Goal: Task Accomplishment & Management: Manage account settings

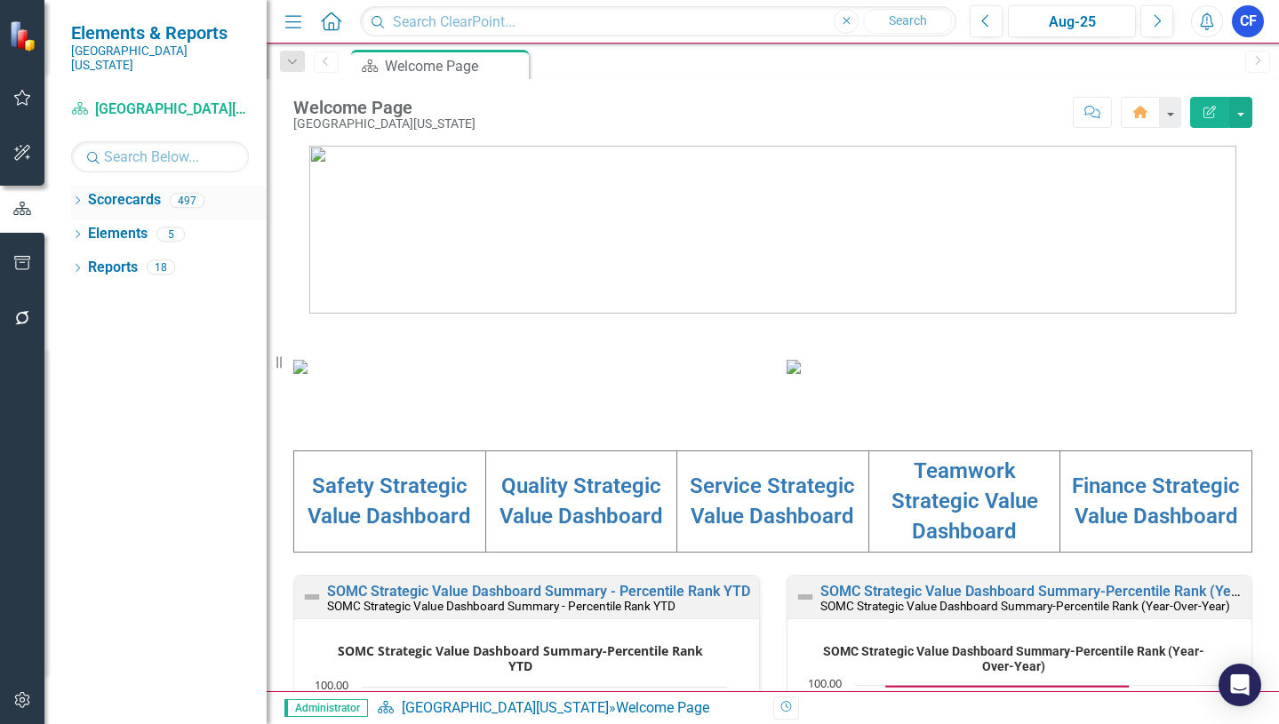
click at [80, 197] on icon "Dropdown" at bounding box center [77, 202] width 12 height 10
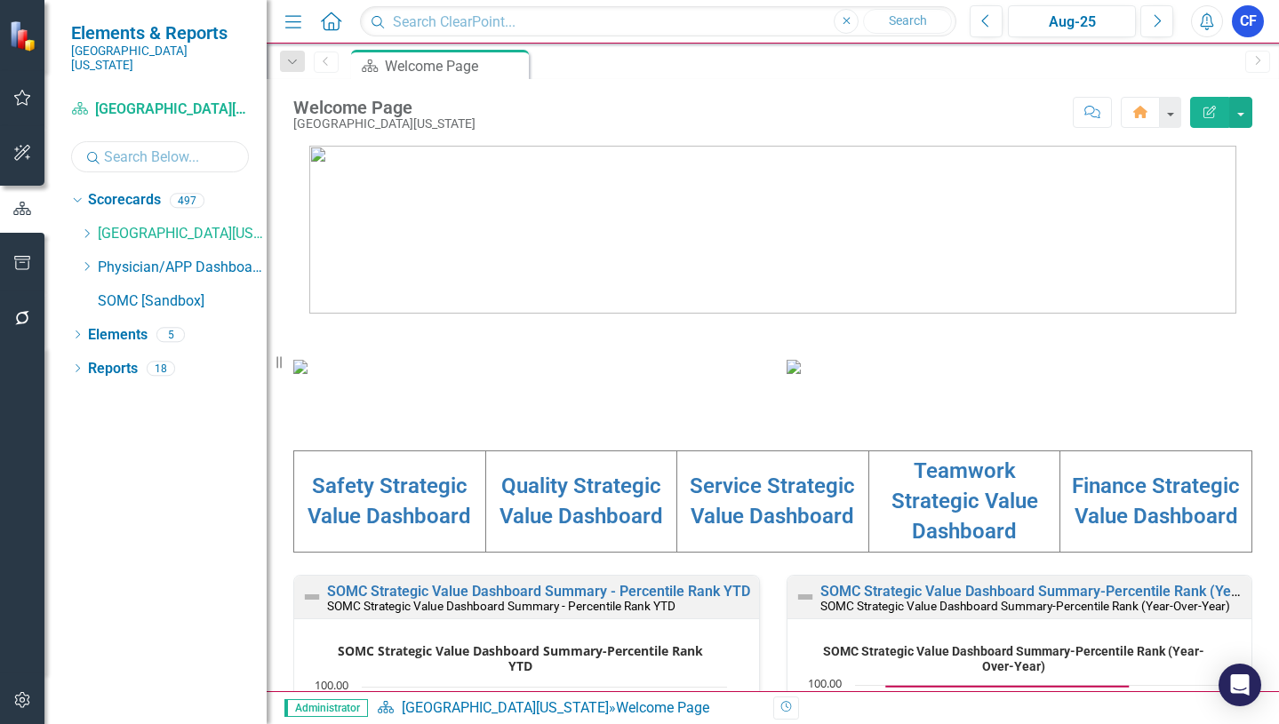
click at [148, 148] on input "text" at bounding box center [160, 156] width 178 height 31
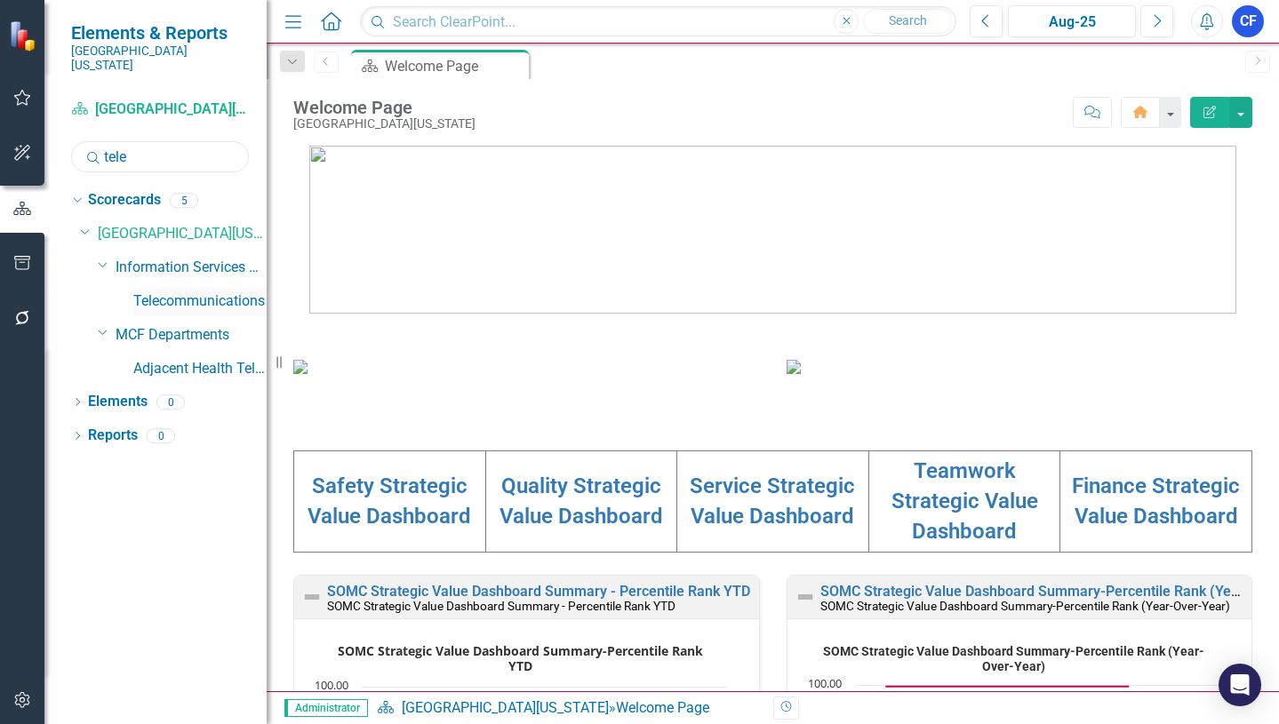
type input "tele"
drag, startPoint x: 193, startPoint y: 284, endPoint x: 203, endPoint y: 275, distance: 13.8
click at [193, 292] on link "Telecommunications" at bounding box center [199, 302] width 133 height 20
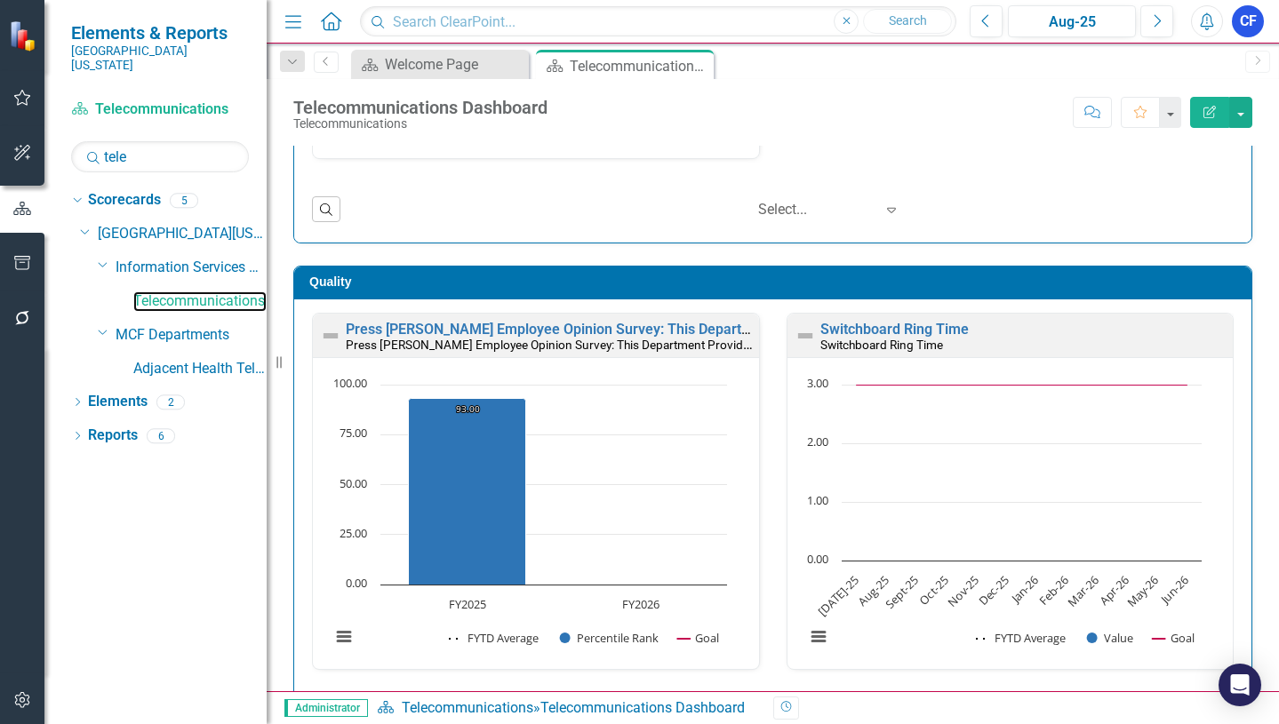
scroll to position [434, 0]
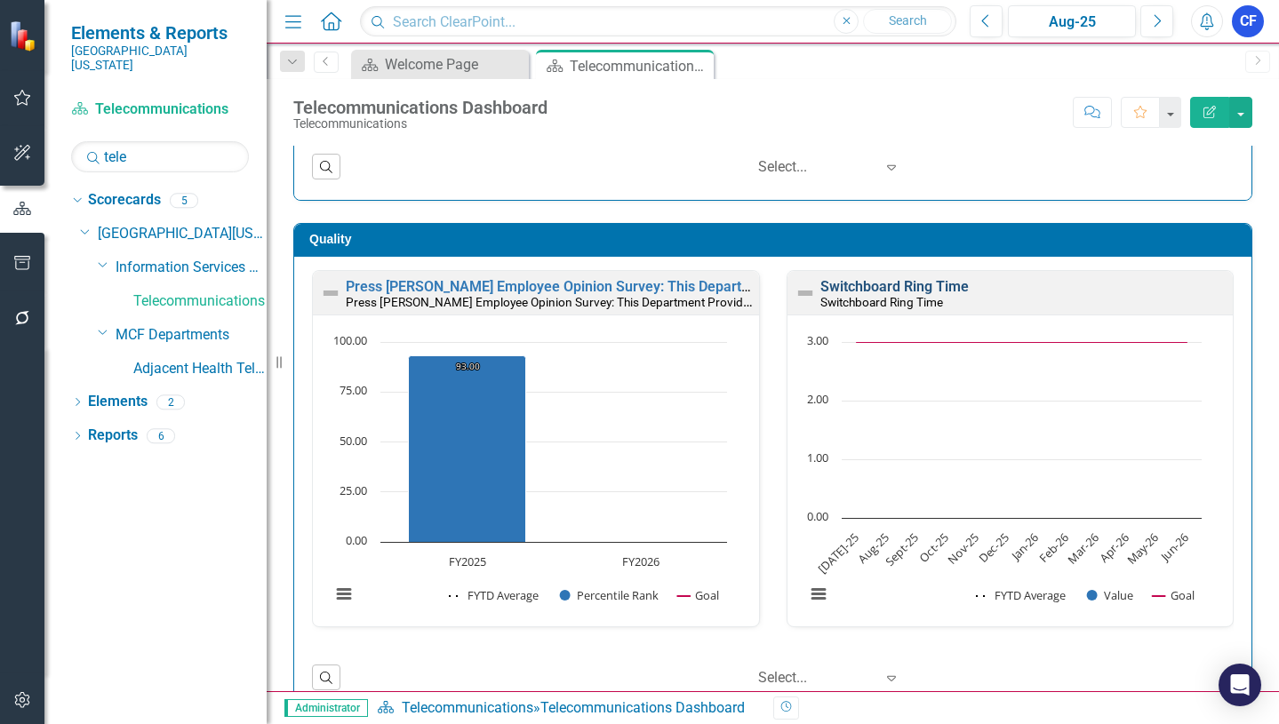
click at [919, 284] on link "Switchboard Ring Time" at bounding box center [894, 286] width 148 height 17
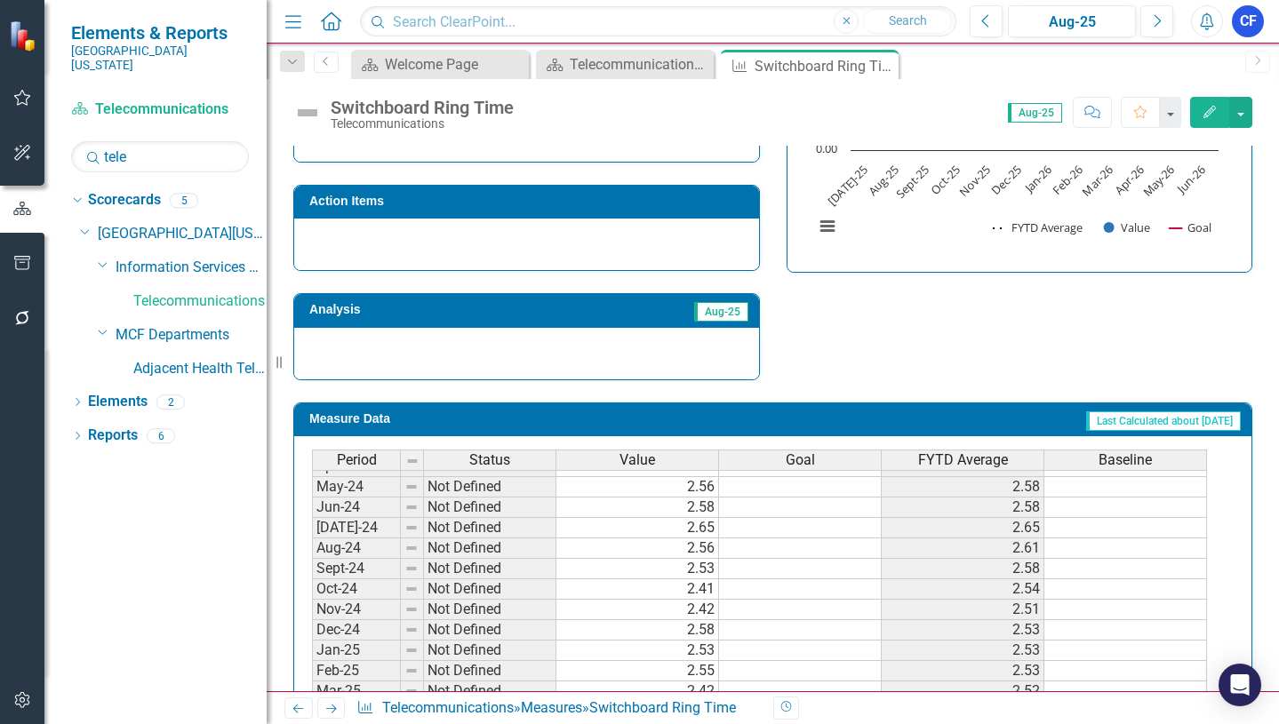
scroll to position [622, 0]
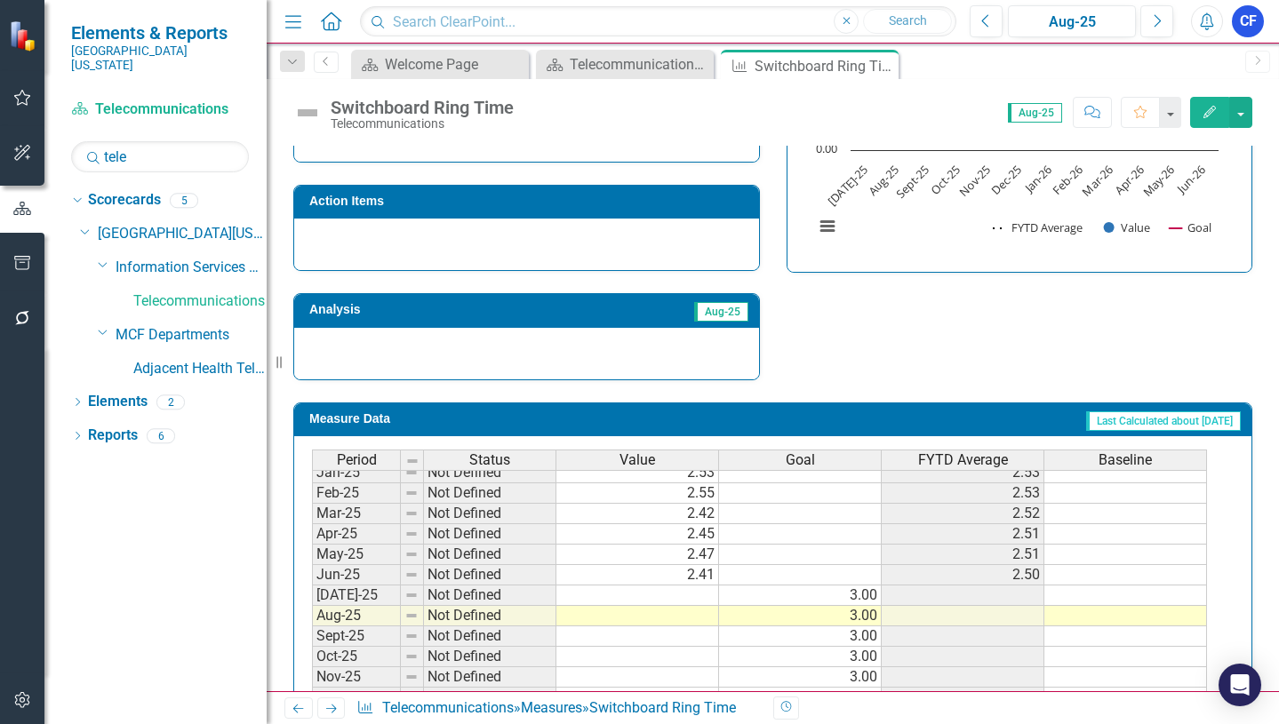
click at [701, 594] on tbody "Jul-23 Not Defined 2.53 2.53 Aug-23 Not Defined 2.59 2.56 Sep-23 Not Defined 2.…" at bounding box center [759, 411] width 895 height 635
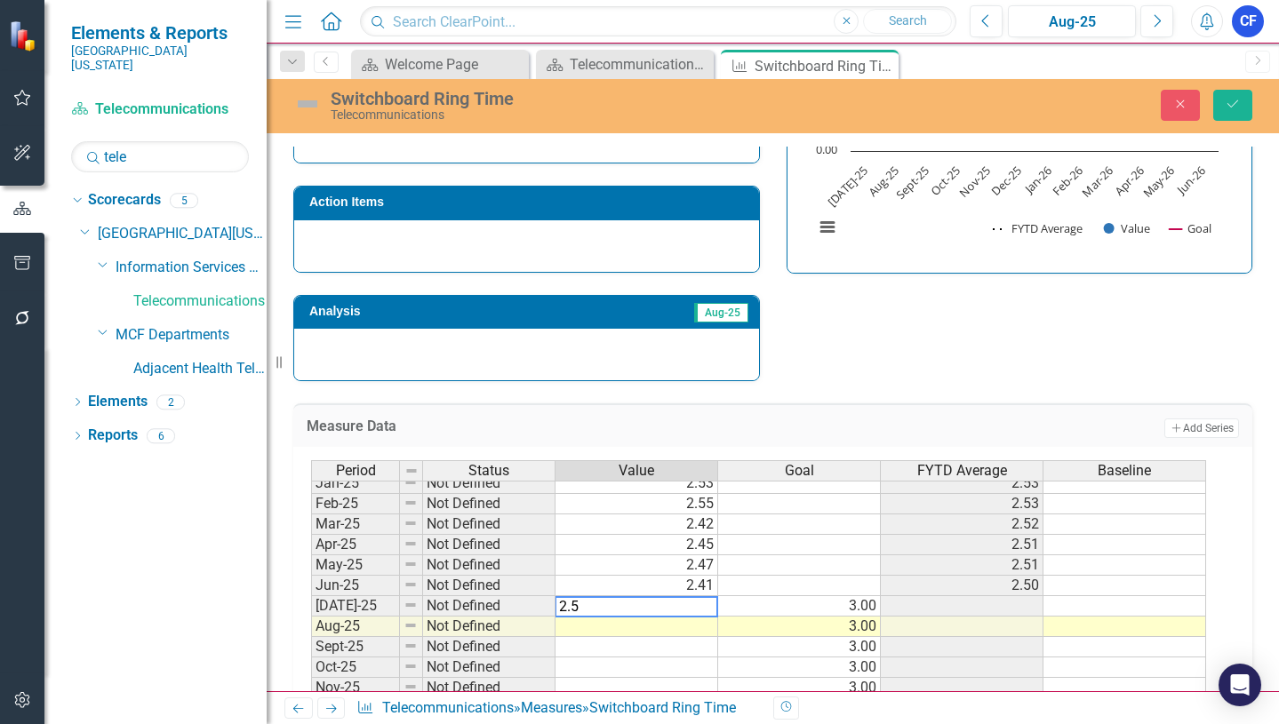
type textarea "2.58"
type textarea "2.35"
click at [1240, 107] on icon "Save" at bounding box center [1233, 104] width 16 height 12
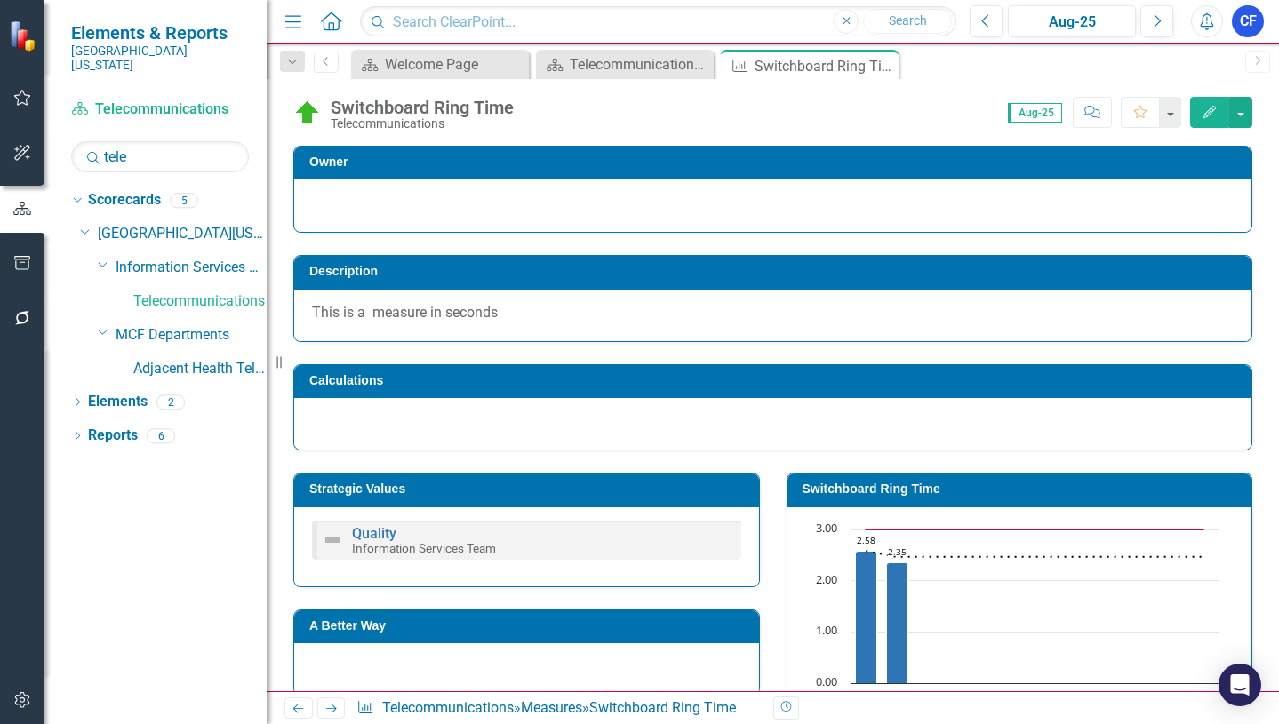
click at [331, 708] on icon "Next" at bounding box center [331, 709] width 15 height 12
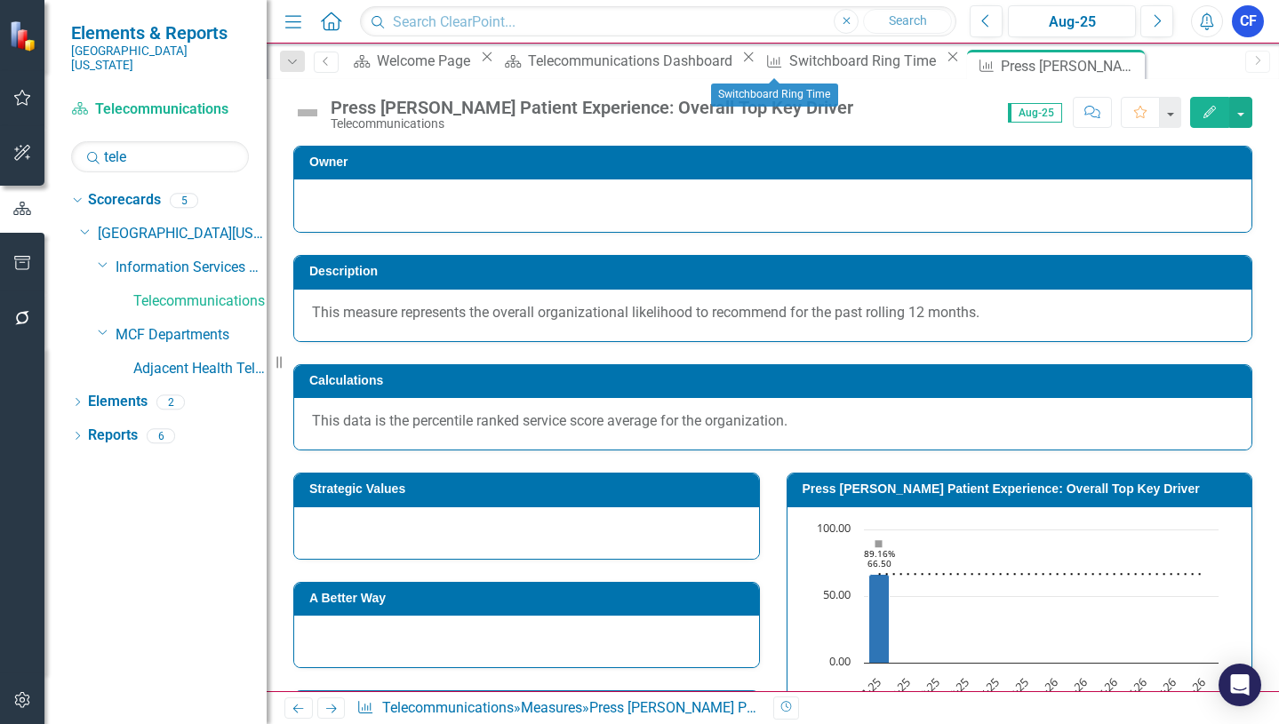
click at [944, 64] on icon "Close" at bounding box center [953, 57] width 18 height 14
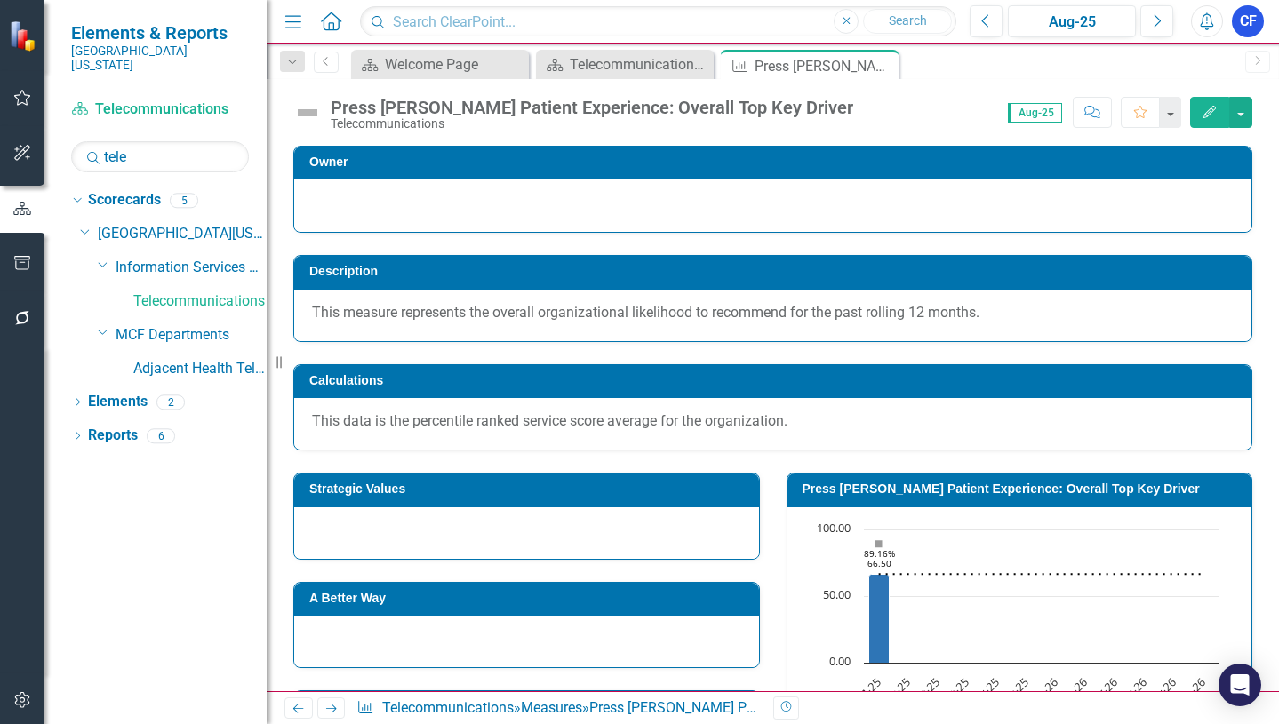
click at [330, 710] on icon "Next" at bounding box center [331, 709] width 15 height 12
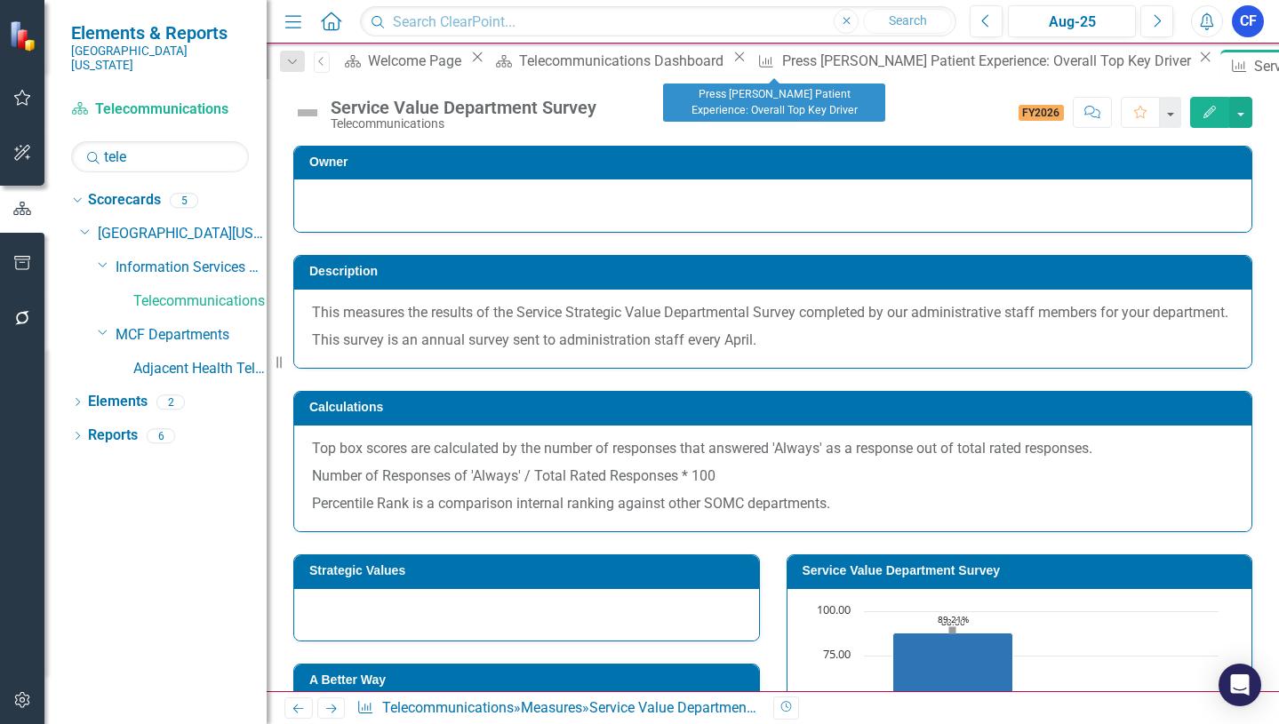
click at [1196, 63] on icon "Close" at bounding box center [1205, 57] width 18 height 14
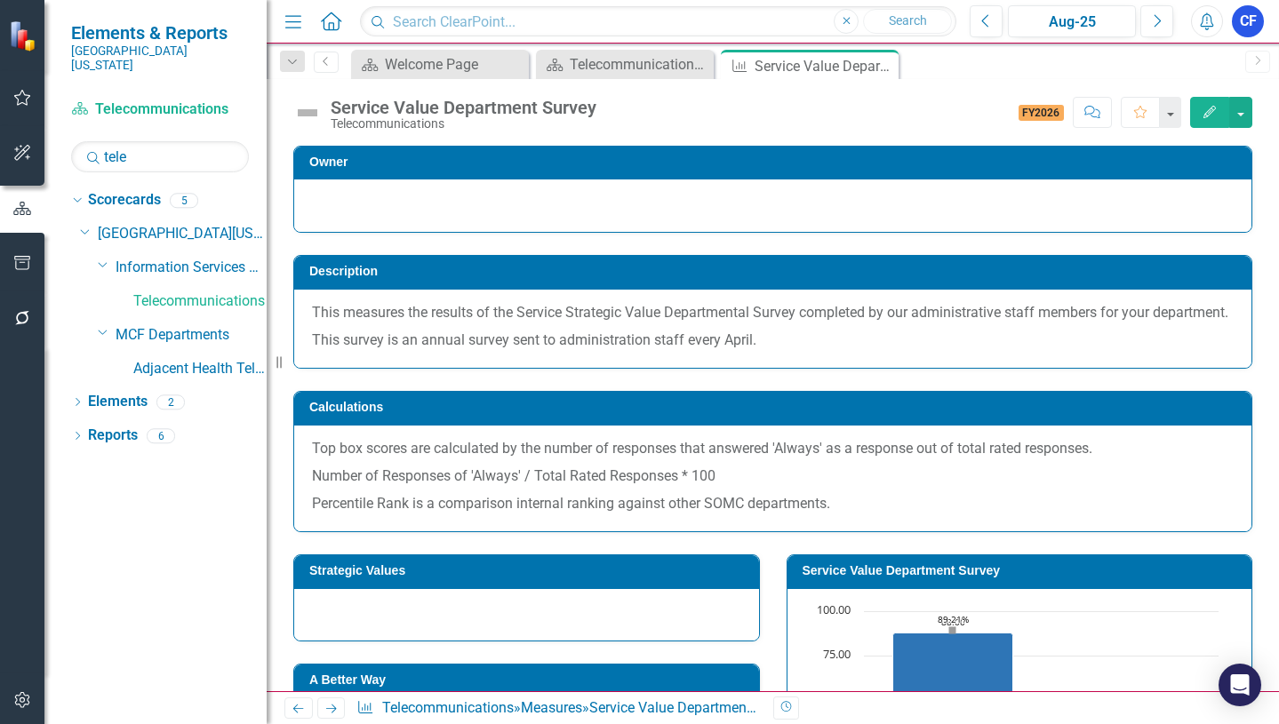
click at [331, 708] on icon "Next" at bounding box center [331, 709] width 15 height 12
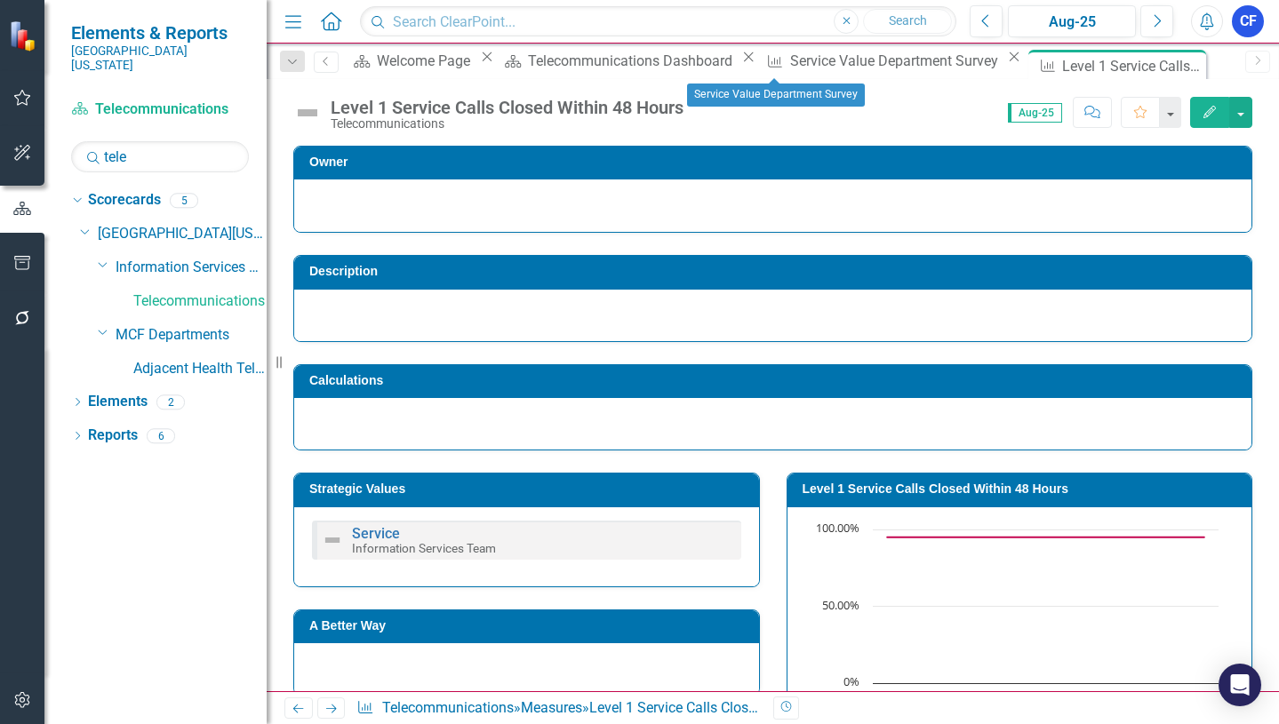
click at [1005, 63] on icon "Close" at bounding box center [1014, 57] width 18 height 14
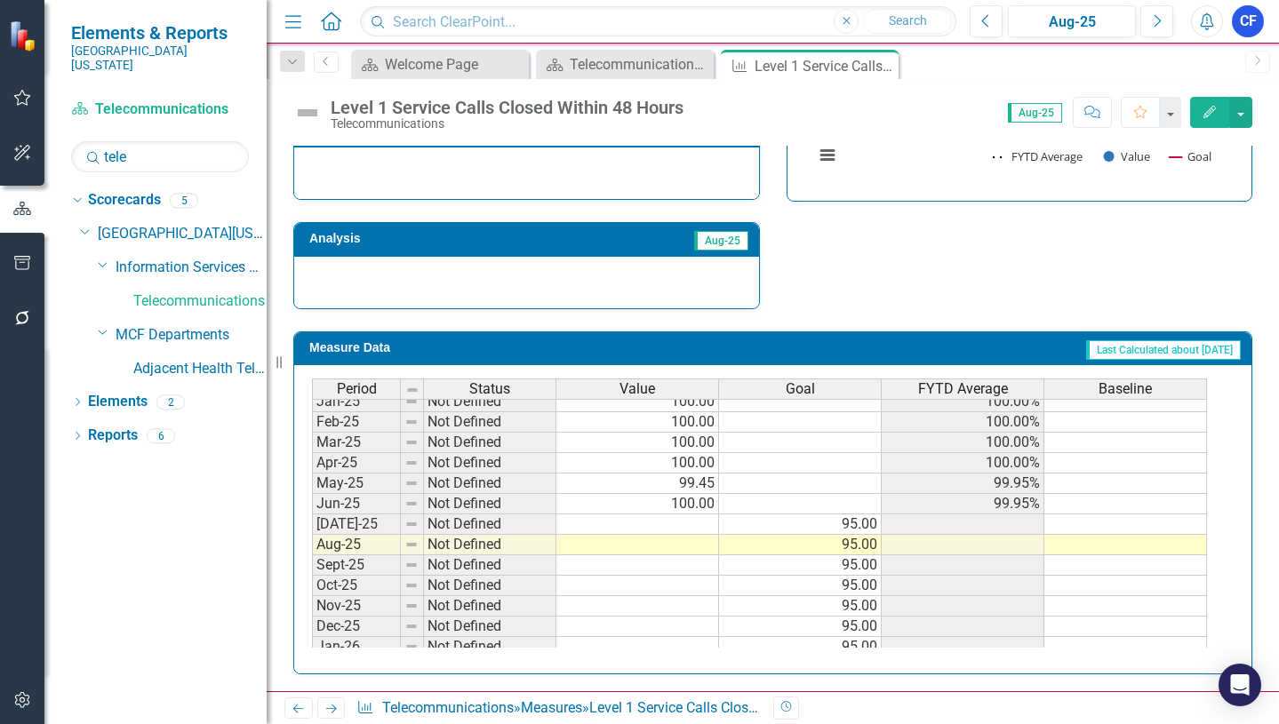
click at [695, 520] on tbody "Jul-23 Not Defined 97.20 97.20% Aug-23 Not Defined 97.20 97.20% Sep-23 Not Defi…" at bounding box center [759, 340] width 895 height 635
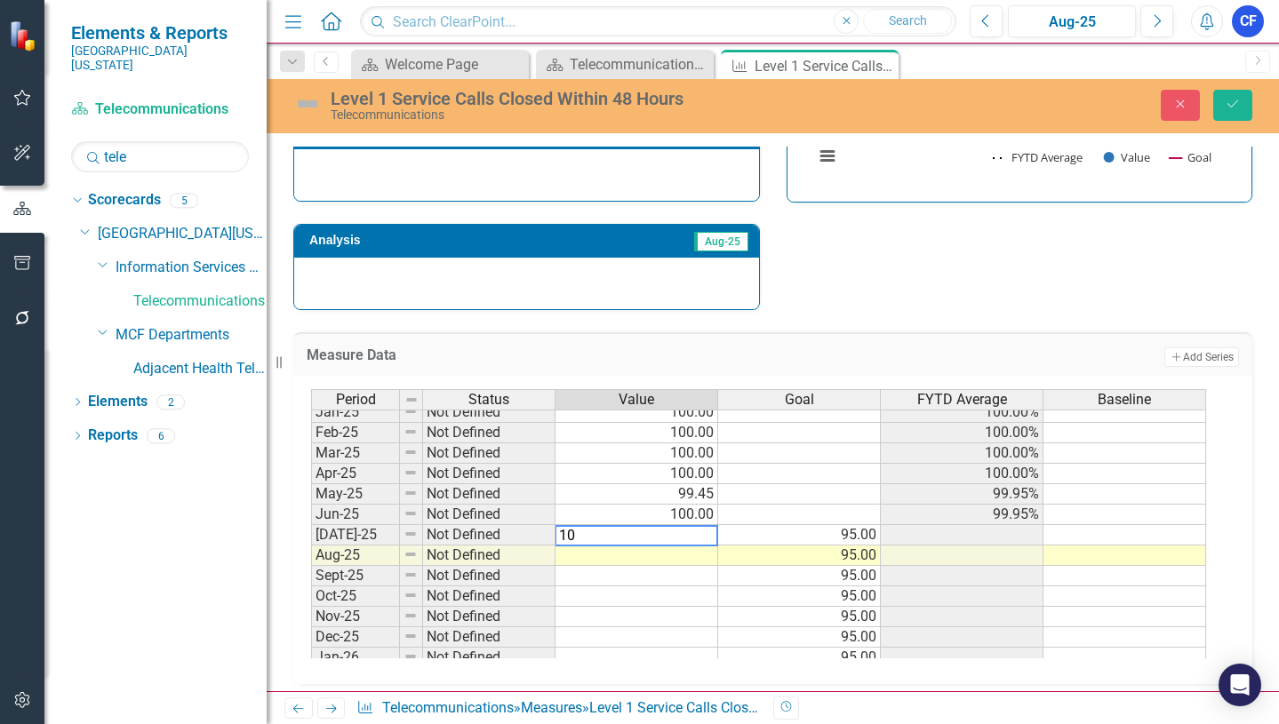
type textarea "100"
click at [1241, 104] on button "Save" at bounding box center [1232, 105] width 39 height 31
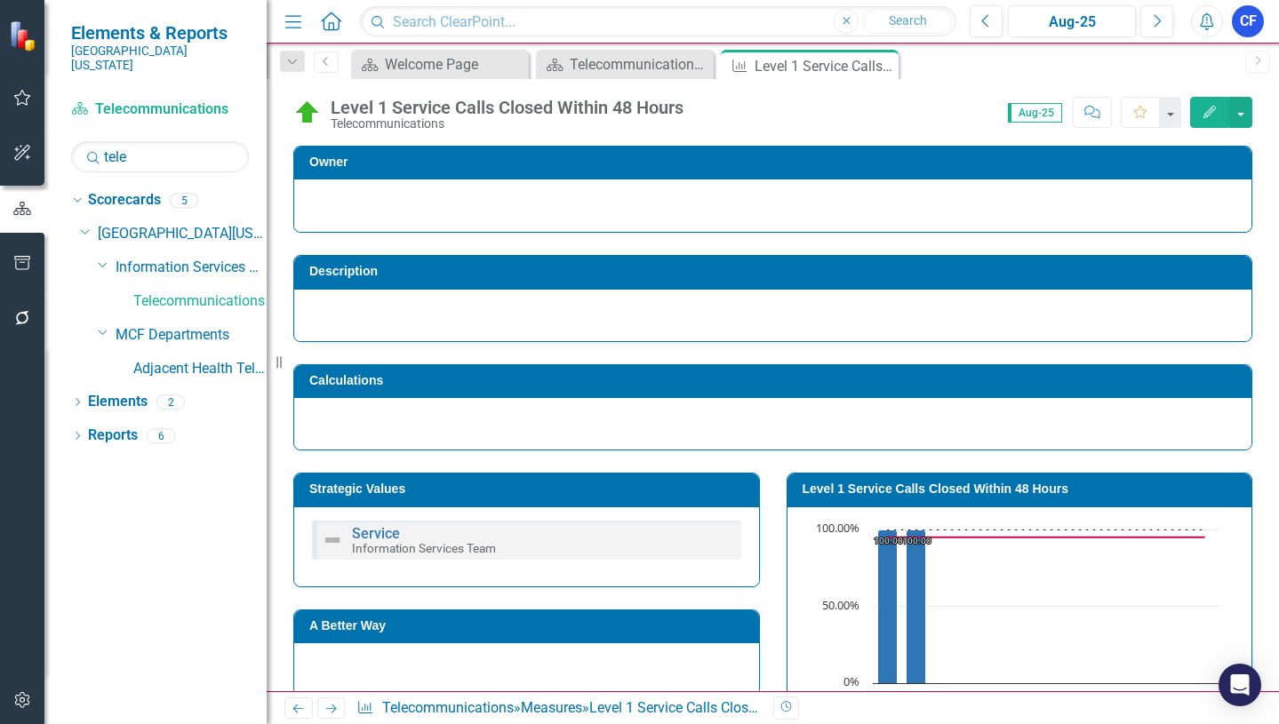
click at [330, 709] on icon at bounding box center [331, 709] width 11 height 9
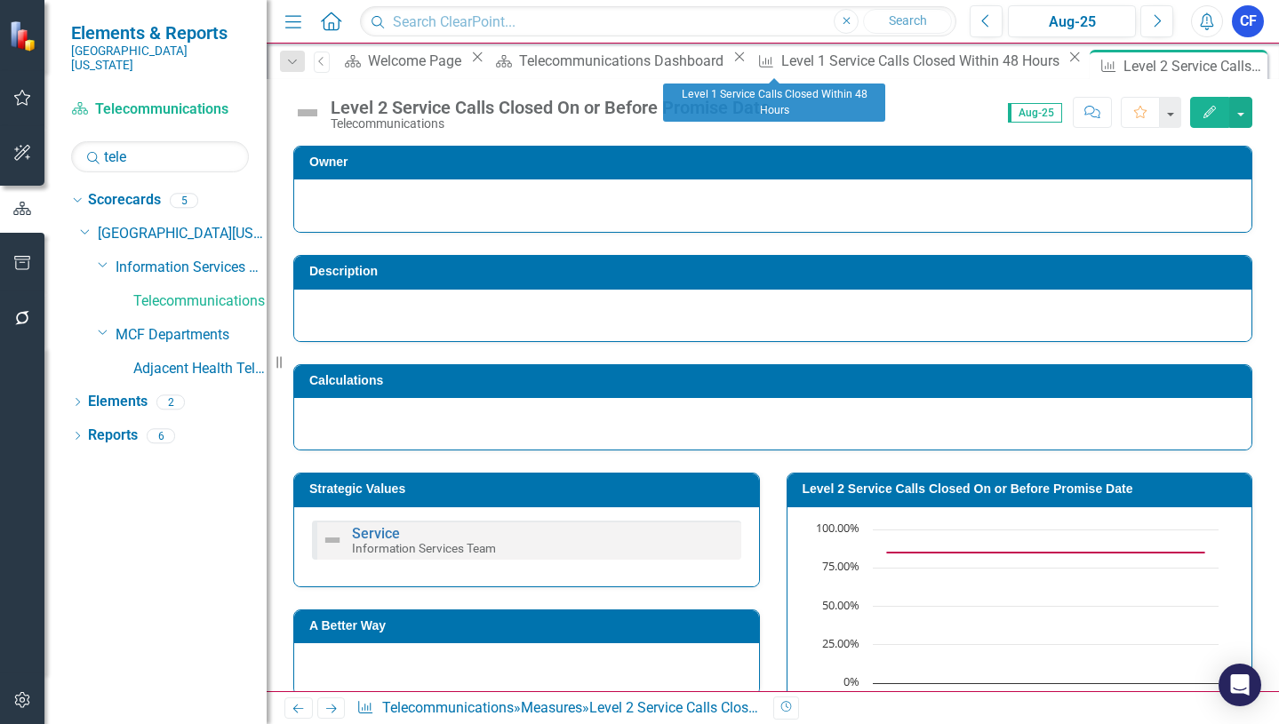
click at [1066, 62] on icon "Close" at bounding box center [1075, 57] width 18 height 14
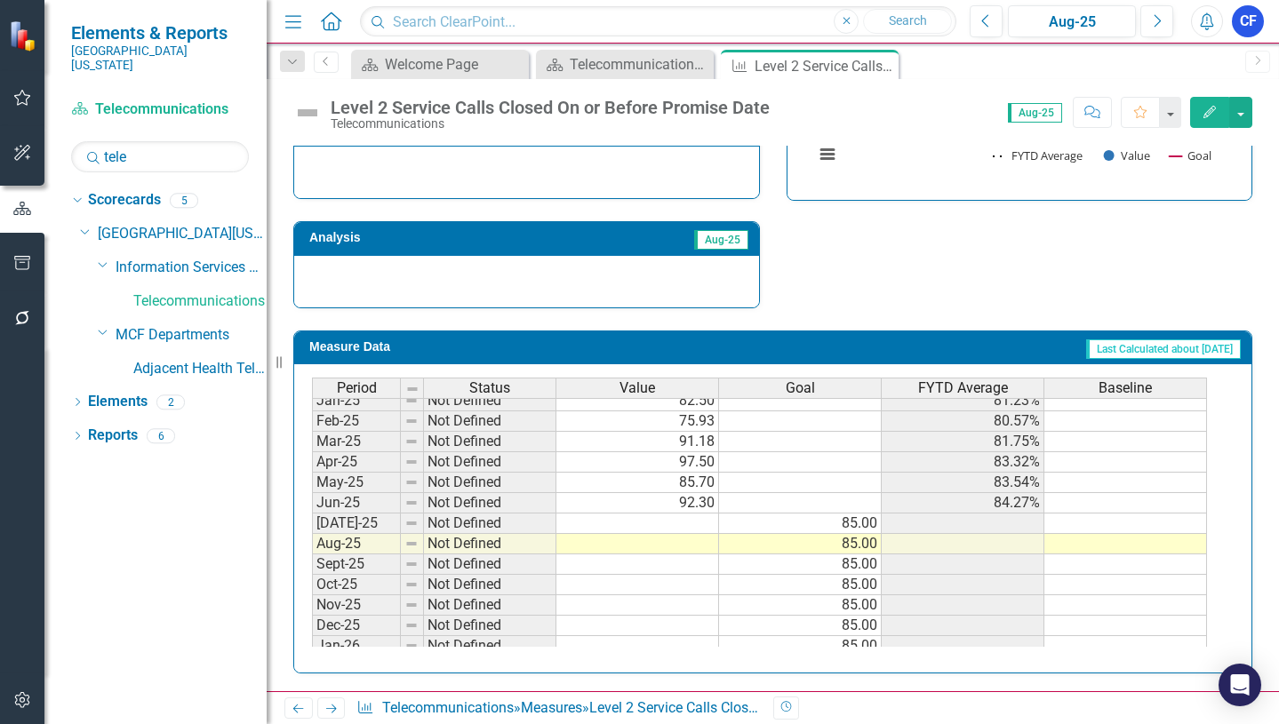
click at [693, 527] on tbody "Jul-23 Not Defined 82.10 82.10% Aug-23 Not Defined 85.50 83.80% Sep-23 Not Defi…" at bounding box center [759, 339] width 895 height 635
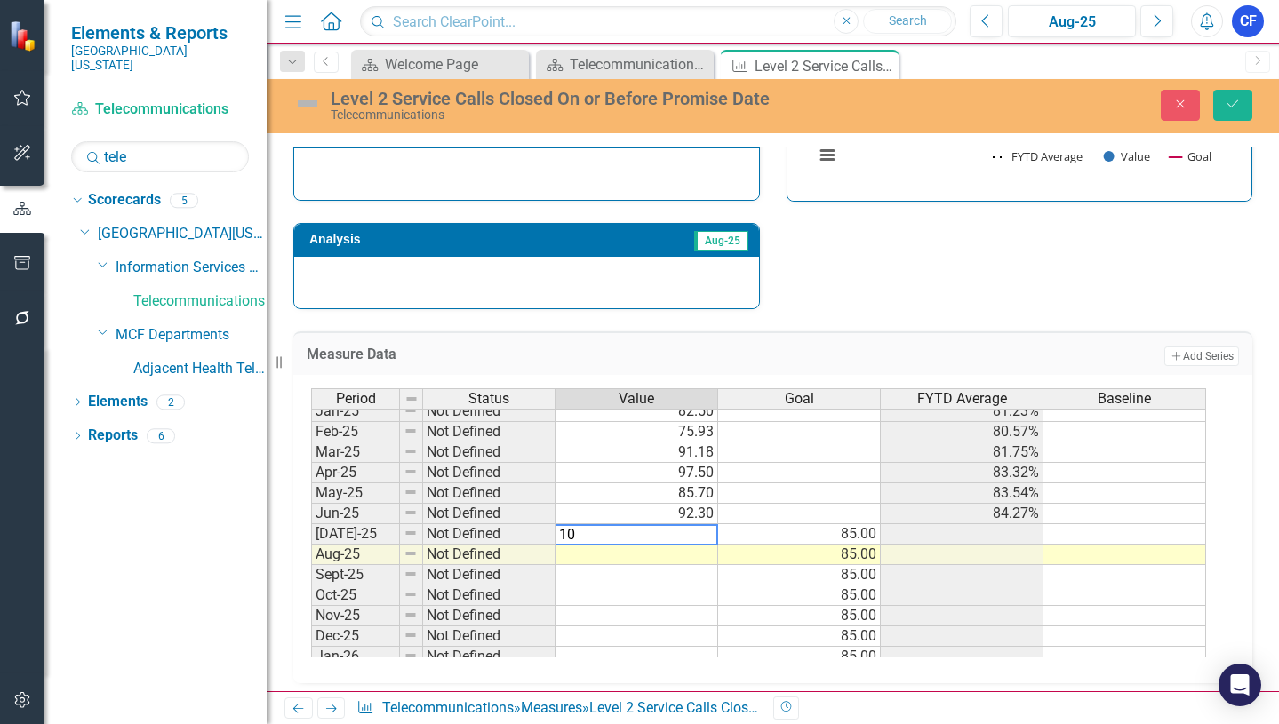
type textarea "100"
type textarea "97.96"
click at [1233, 108] on icon "Save" at bounding box center [1233, 104] width 16 height 12
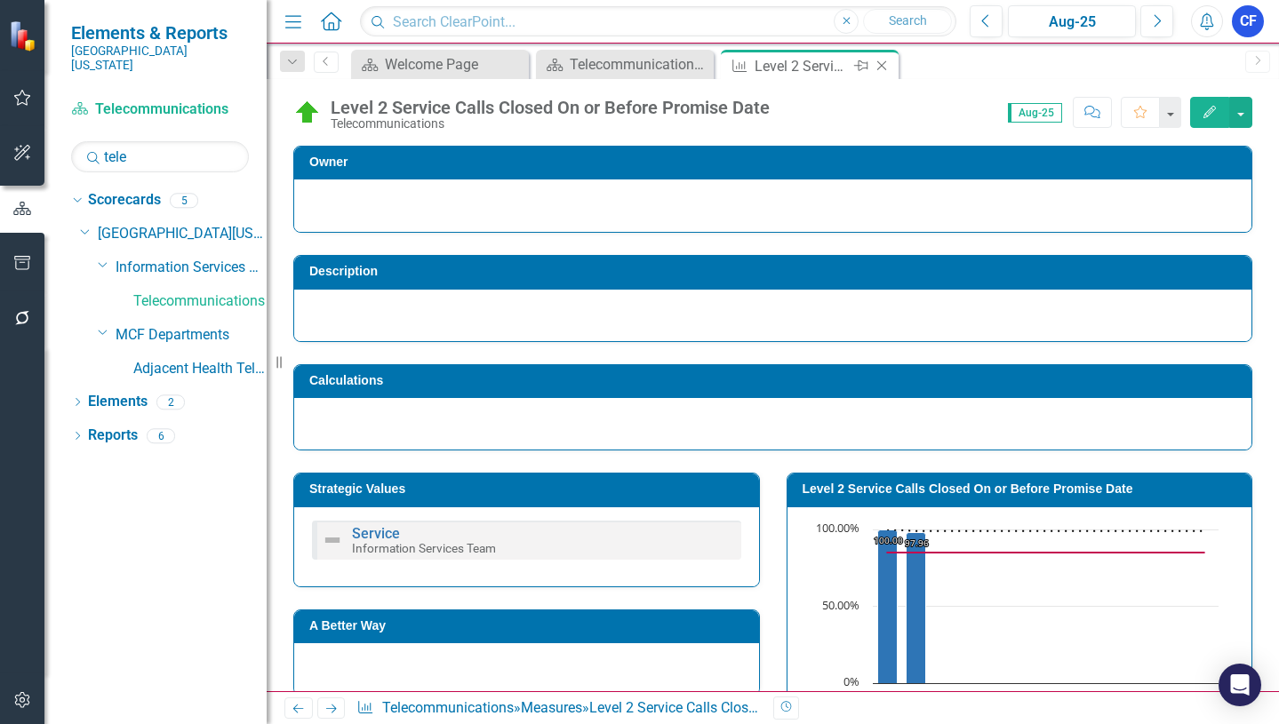
click at [885, 63] on icon "Close" at bounding box center [882, 66] width 18 height 14
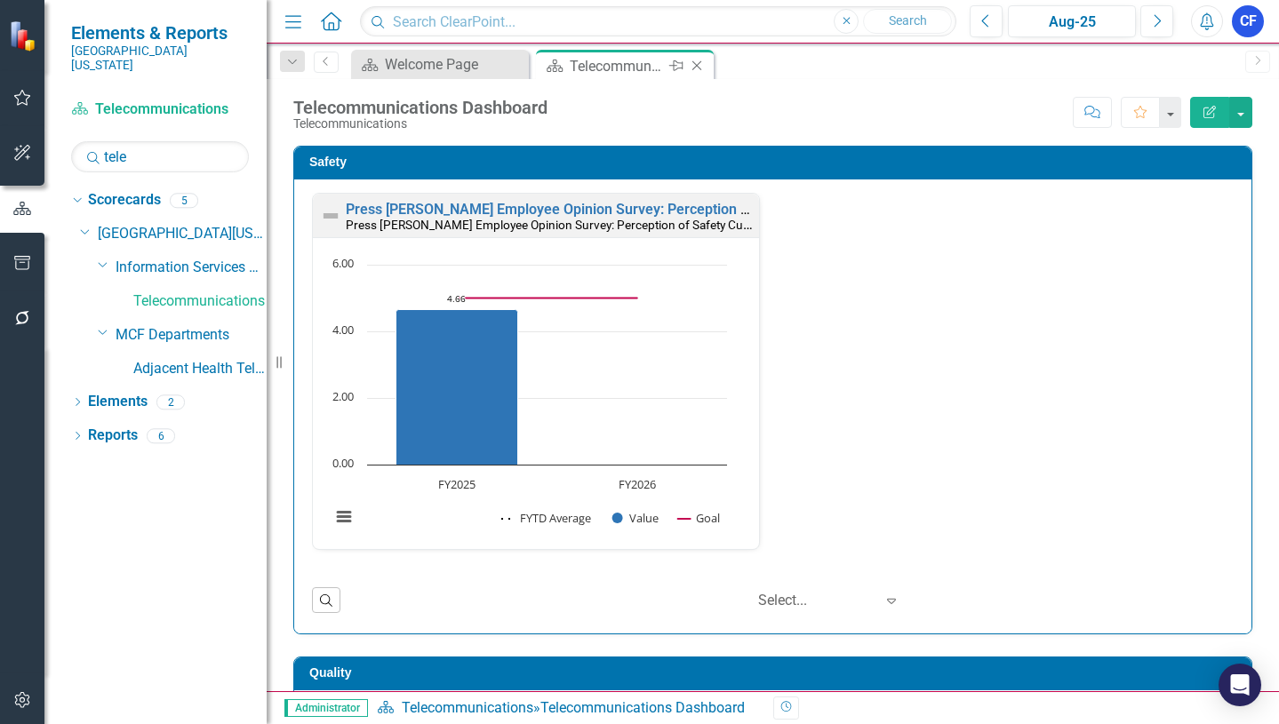
click at [642, 63] on div "Telecommunications Dashboard" at bounding box center [617, 66] width 95 height 22
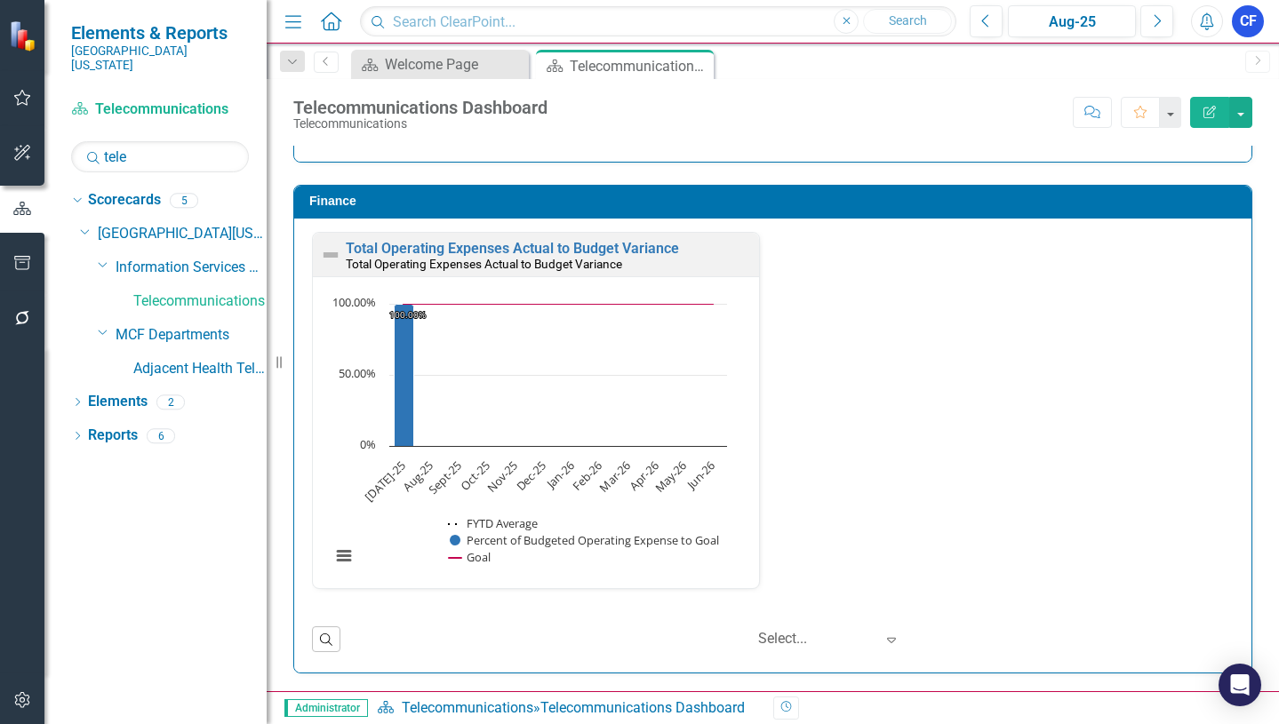
drag, startPoint x: 699, startPoint y: 66, endPoint x: 484, endPoint y: 2, distance: 224.4
click at [0, 0] on icon "Close" at bounding box center [0, 0] width 0 height 0
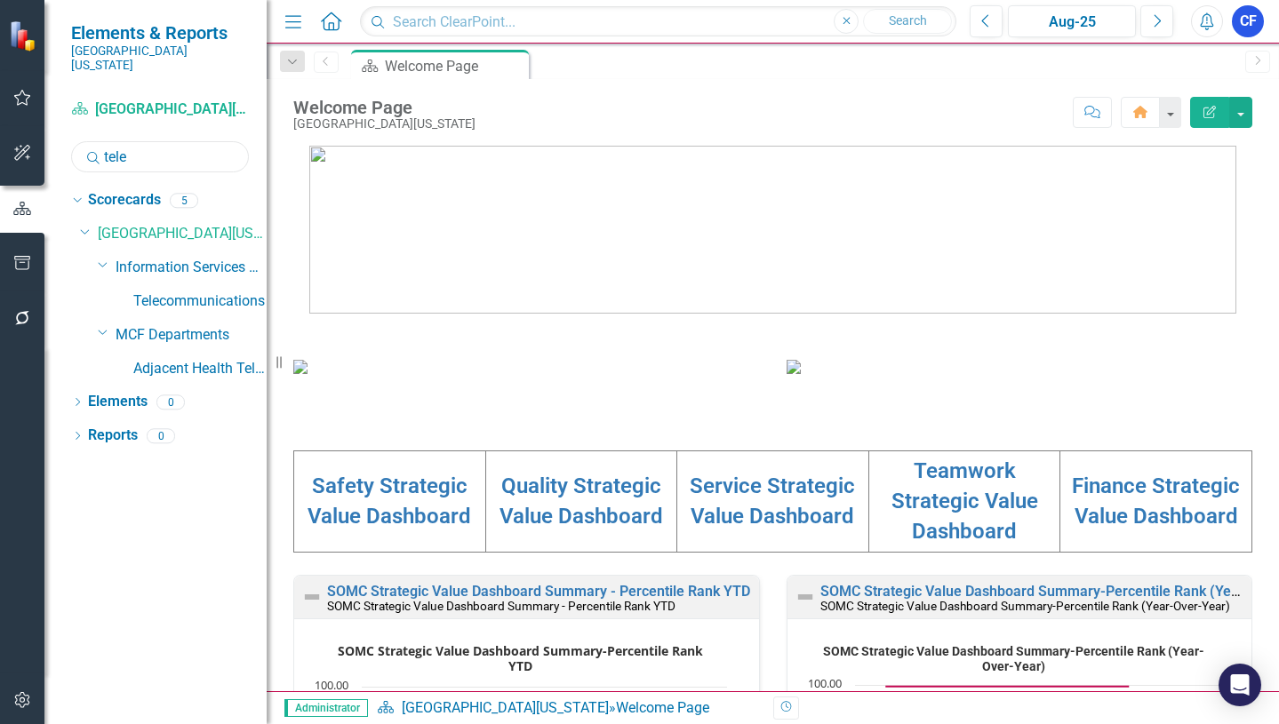
drag, startPoint x: 148, startPoint y: 147, endPoint x: 99, endPoint y: 144, distance: 49.8
click at [103, 141] on input "tele" at bounding box center [160, 156] width 178 height 31
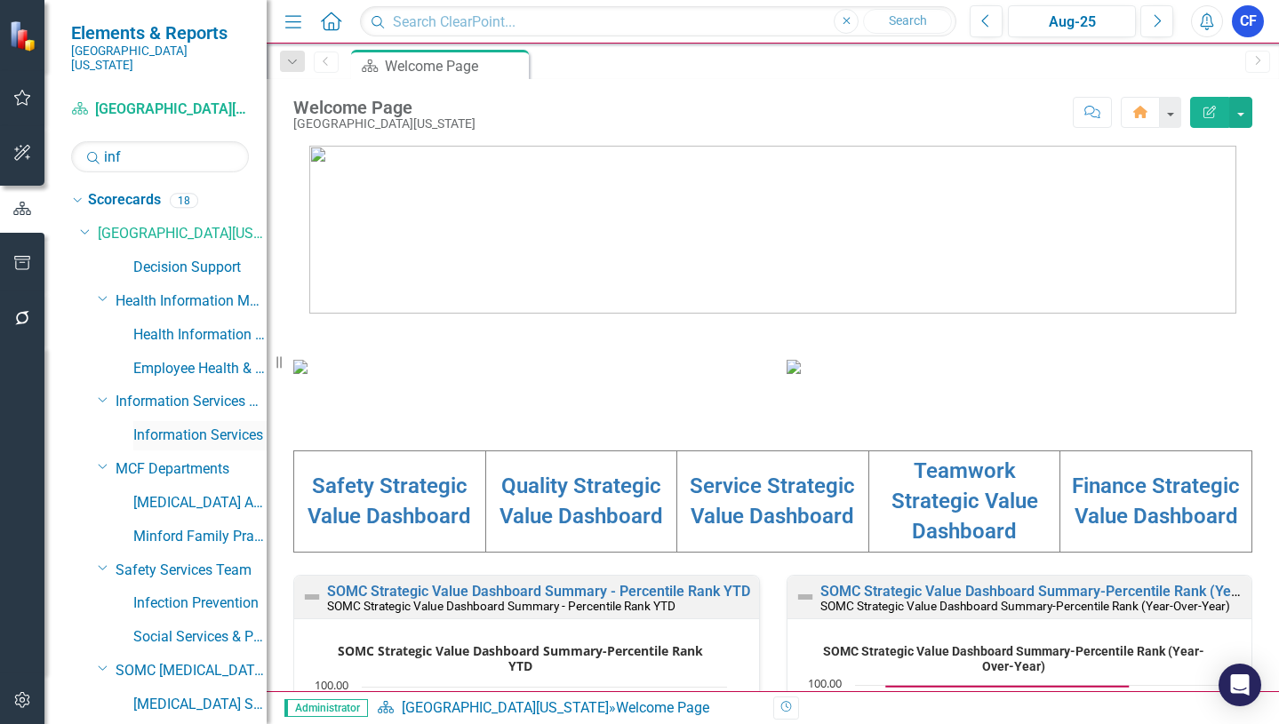
click at [206, 426] on link "Information Services" at bounding box center [199, 436] width 133 height 20
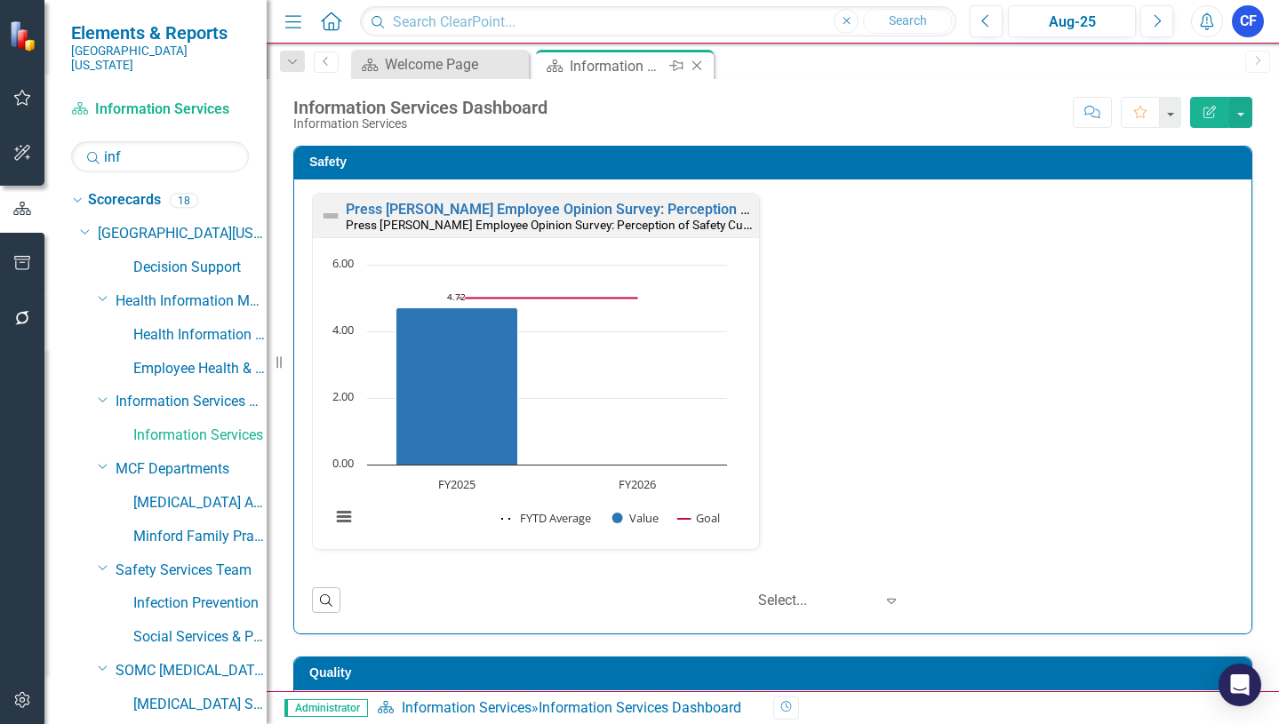
drag, startPoint x: 698, startPoint y: 66, endPoint x: 449, endPoint y: 36, distance: 250.6
click at [0, 0] on icon "Close" at bounding box center [0, 0] width 0 height 0
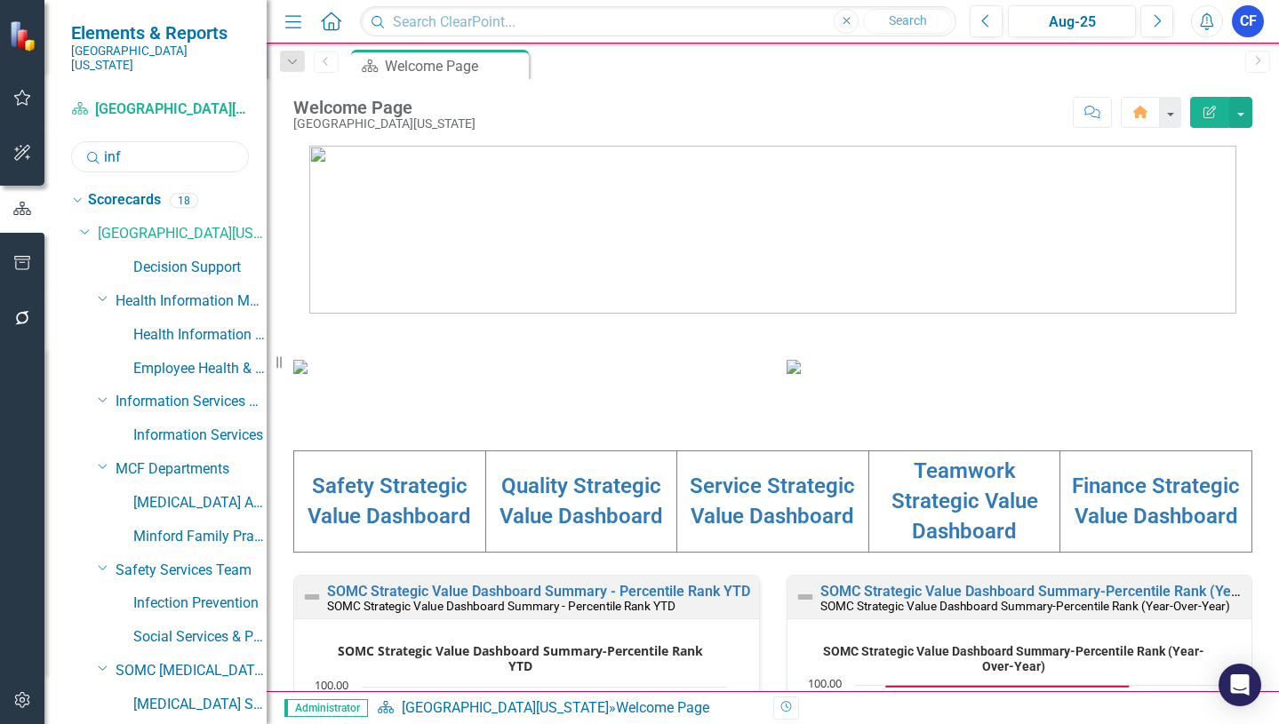
drag, startPoint x: 132, startPoint y: 142, endPoint x: 82, endPoint y: 140, distance: 49.8
click at [82, 141] on input "inf" at bounding box center [160, 156] width 178 height 31
click at [161, 325] on link "Performance Improvement" at bounding box center [199, 335] width 133 height 20
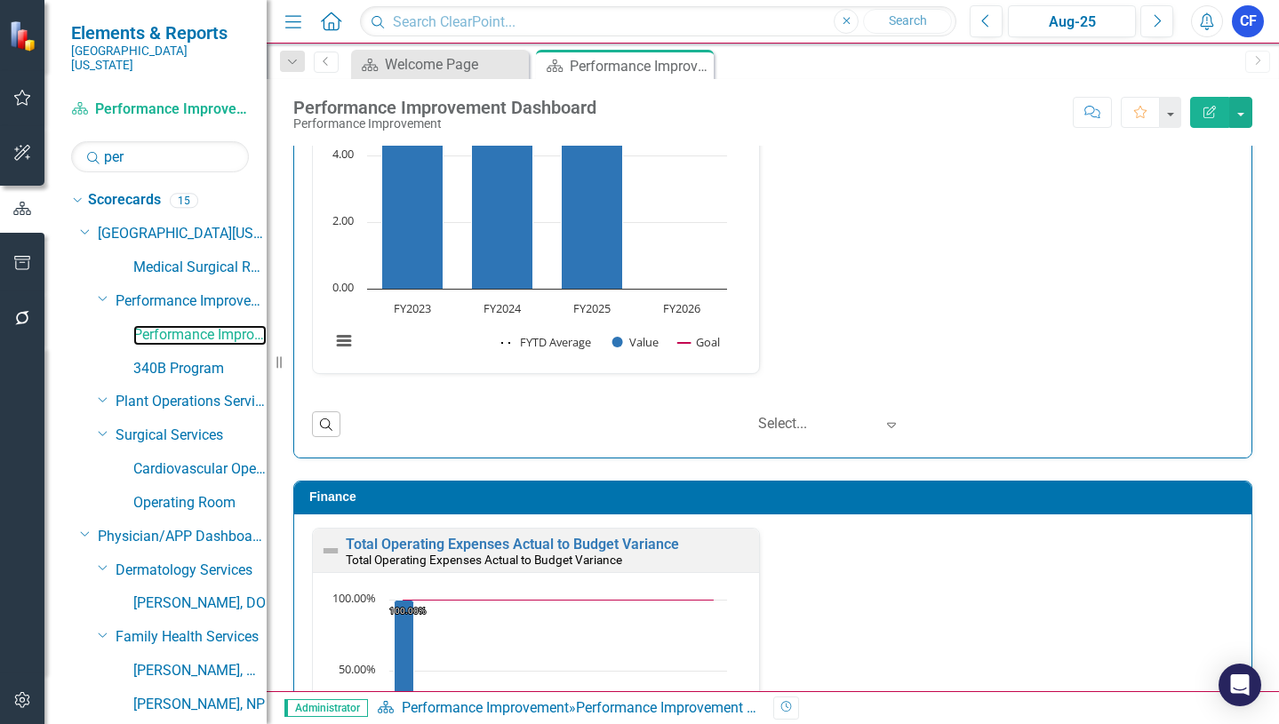
scroll to position [2094, 0]
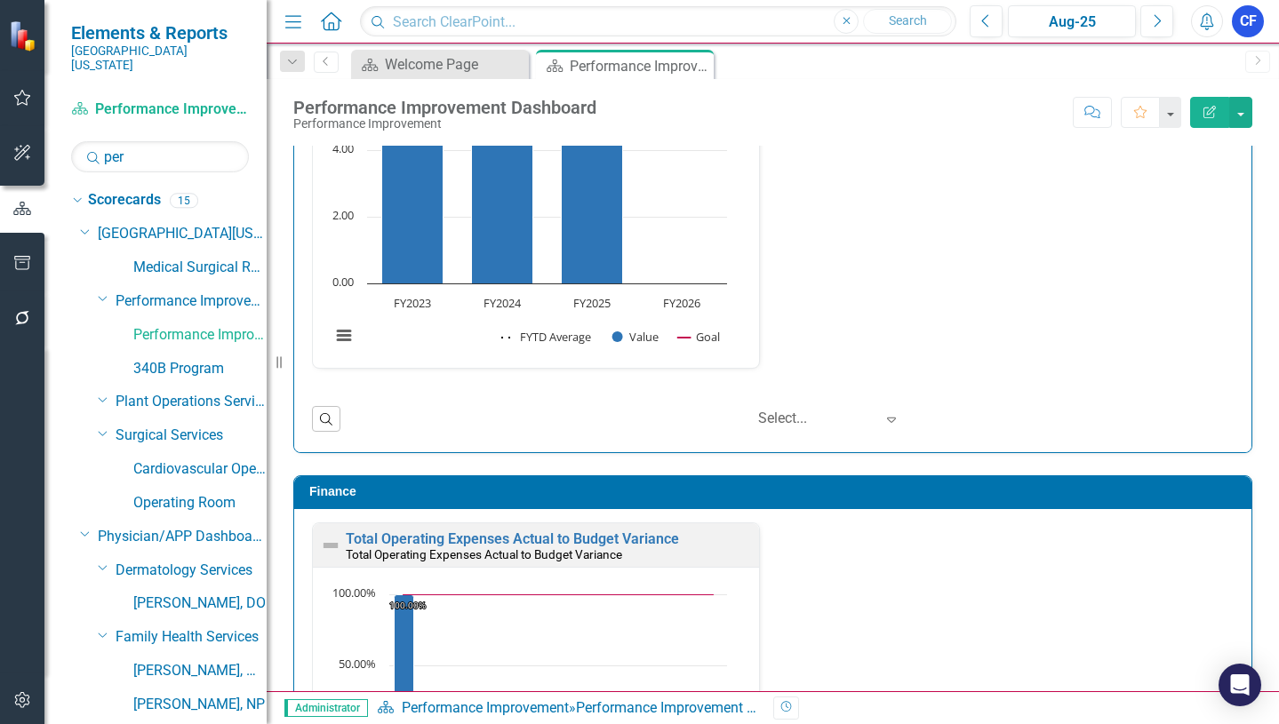
drag, startPoint x: 694, startPoint y: 60, endPoint x: 666, endPoint y: 74, distance: 31.4
click at [0, 0] on icon "Close" at bounding box center [0, 0] width 0 height 0
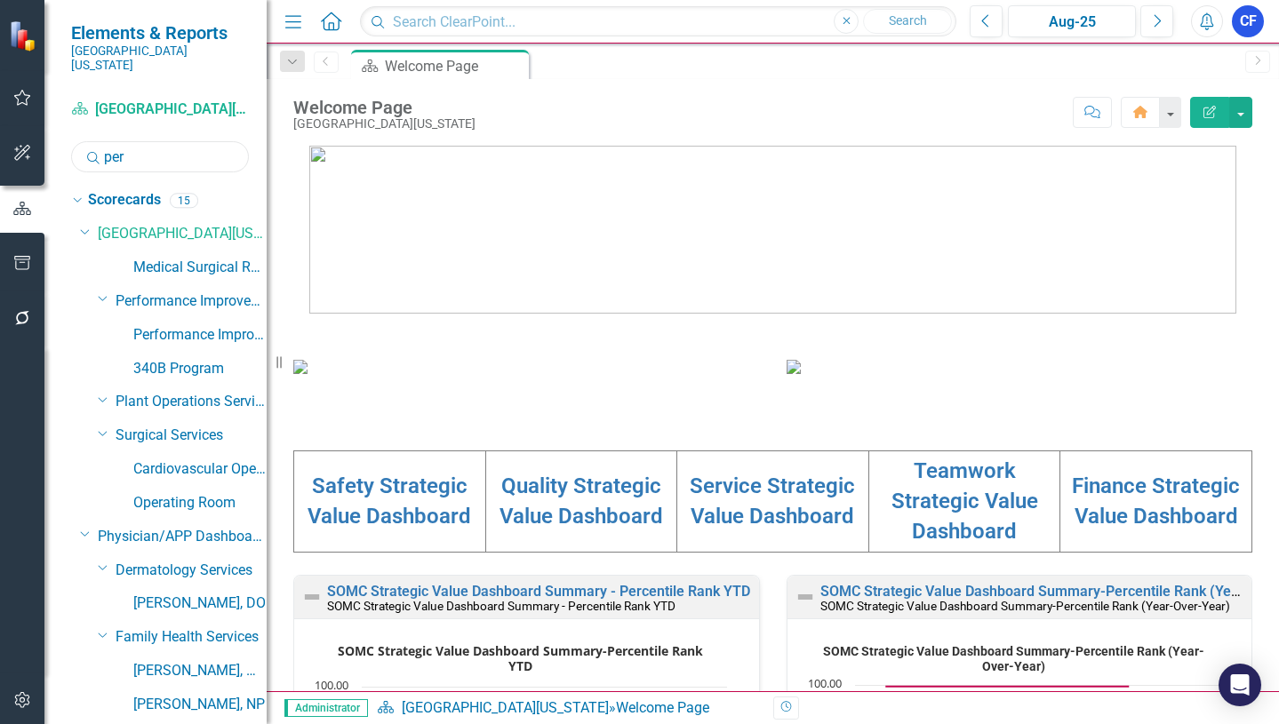
drag, startPoint x: 136, startPoint y: 138, endPoint x: 92, endPoint y: 148, distance: 44.6
click at [92, 148] on div "Search per" at bounding box center [160, 156] width 178 height 31
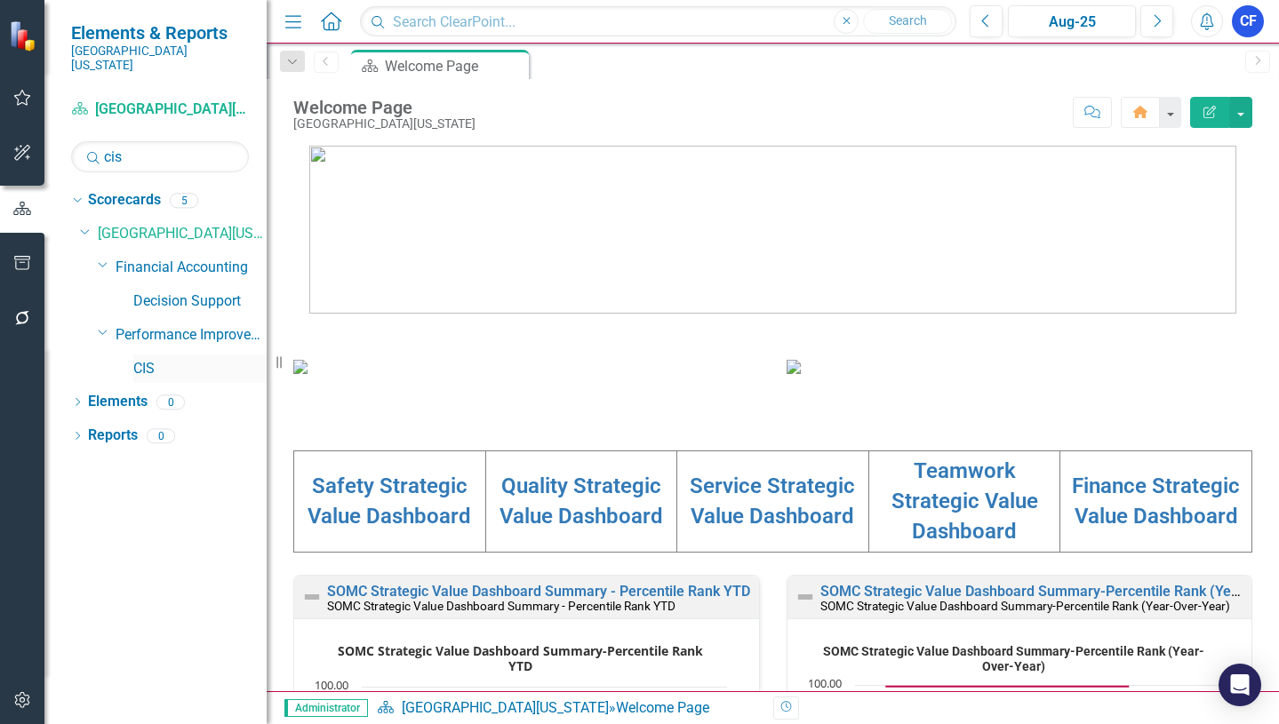
click at [153, 359] on link "CIS" at bounding box center [199, 369] width 133 height 20
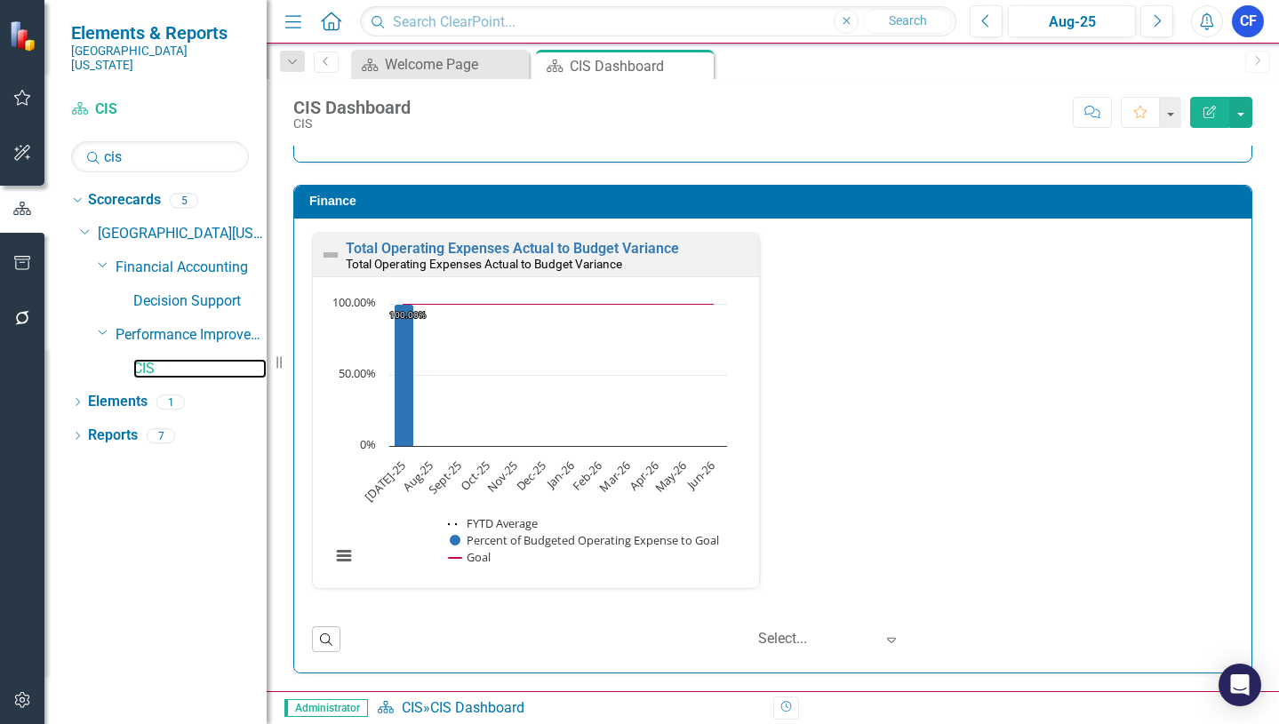
scroll to position [2375, 0]
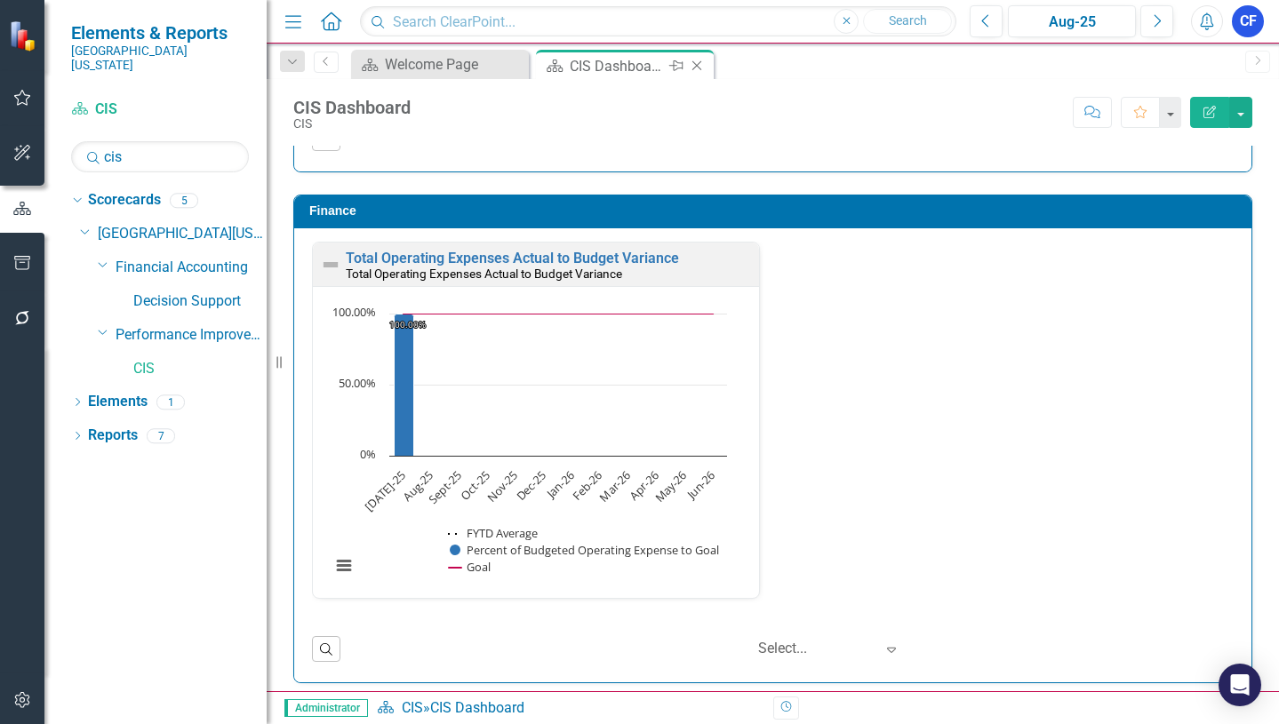
click at [694, 65] on icon "Close" at bounding box center [697, 66] width 18 height 14
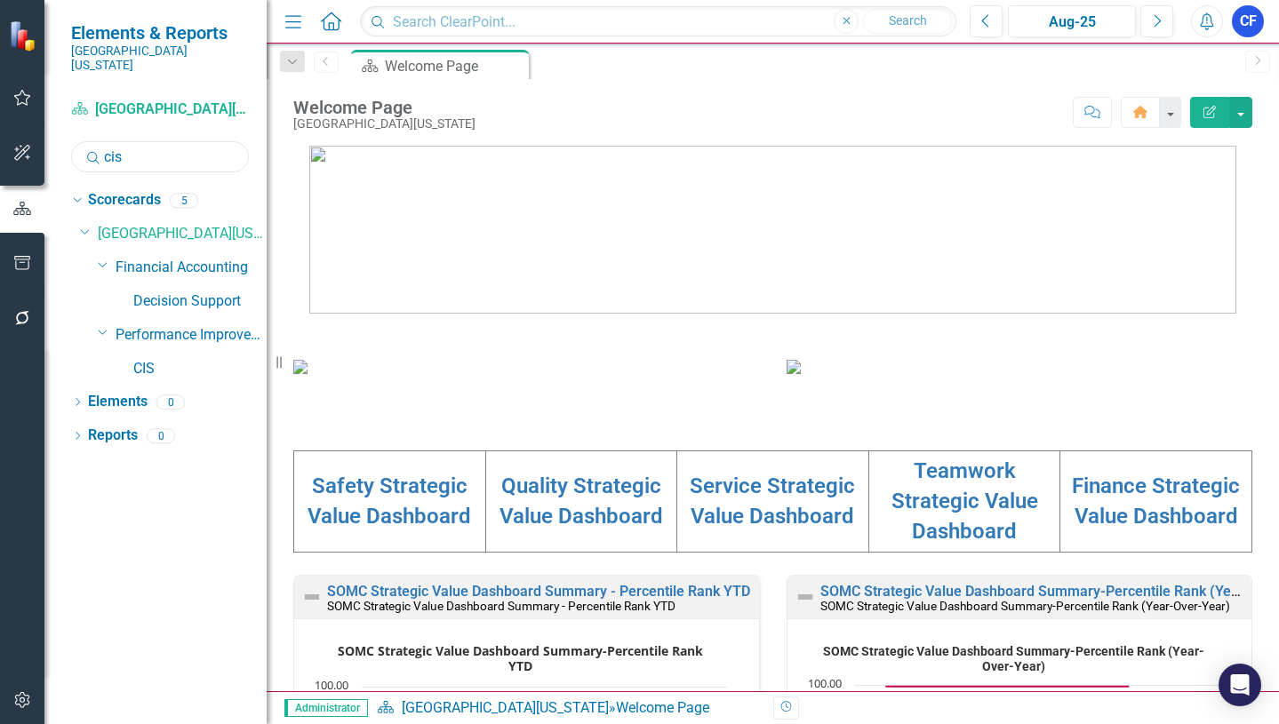
drag, startPoint x: 130, startPoint y: 147, endPoint x: 92, endPoint y: 148, distance: 38.3
click at [92, 148] on div "Search cis" at bounding box center [160, 156] width 178 height 31
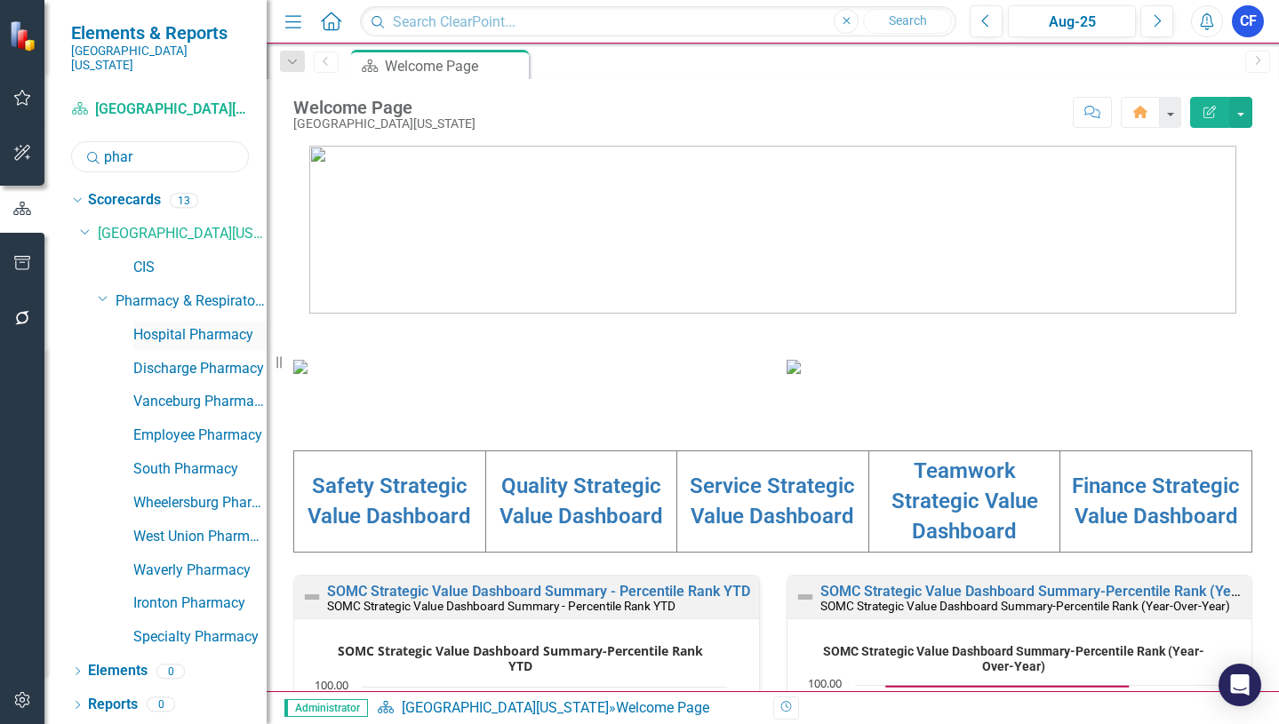
type input "phar"
click at [191, 325] on link "Hospital Pharmacy" at bounding box center [199, 335] width 133 height 20
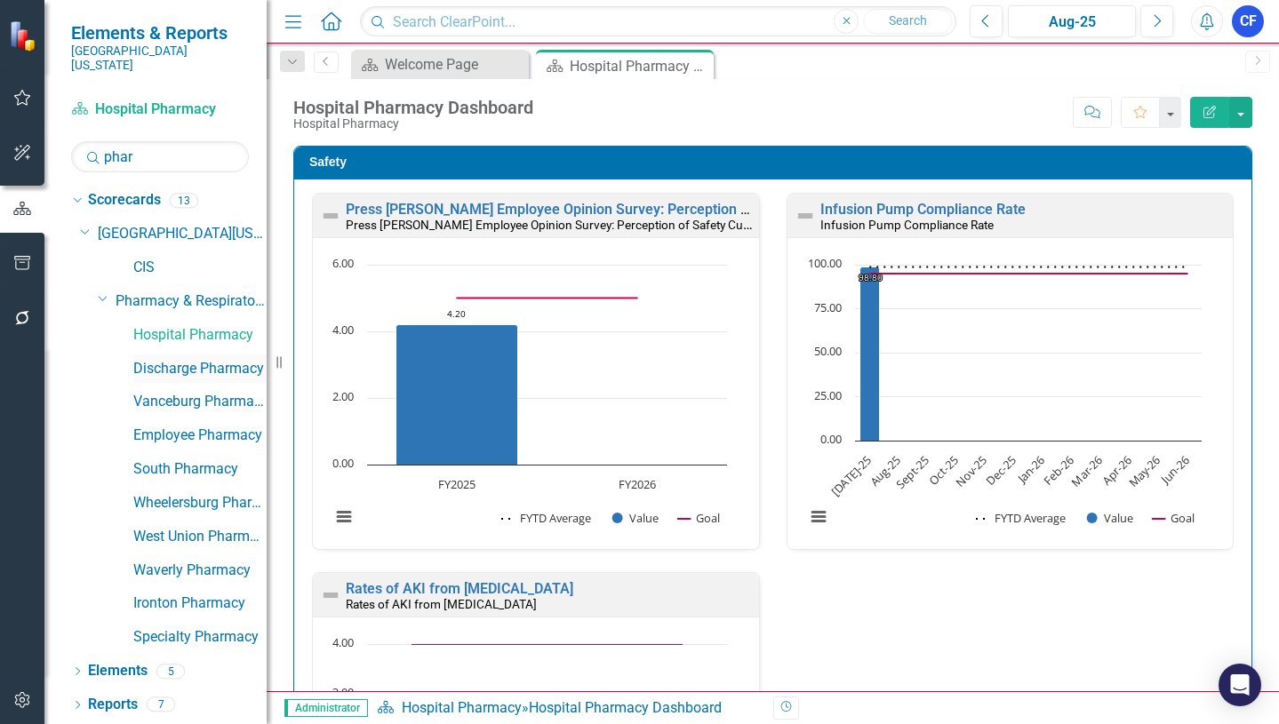
click at [166, 359] on link "Discharge Pharmacy" at bounding box center [199, 369] width 133 height 20
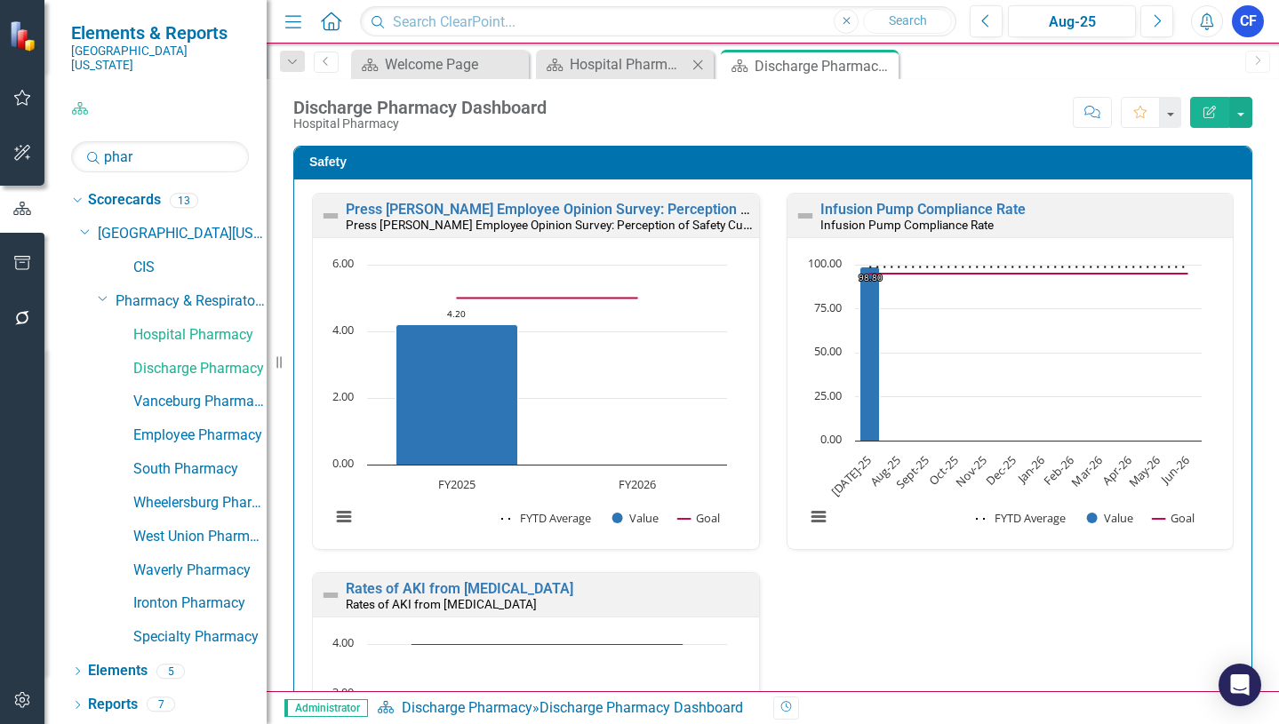
click at [698, 66] on icon "Close" at bounding box center [698, 65] width 18 height 14
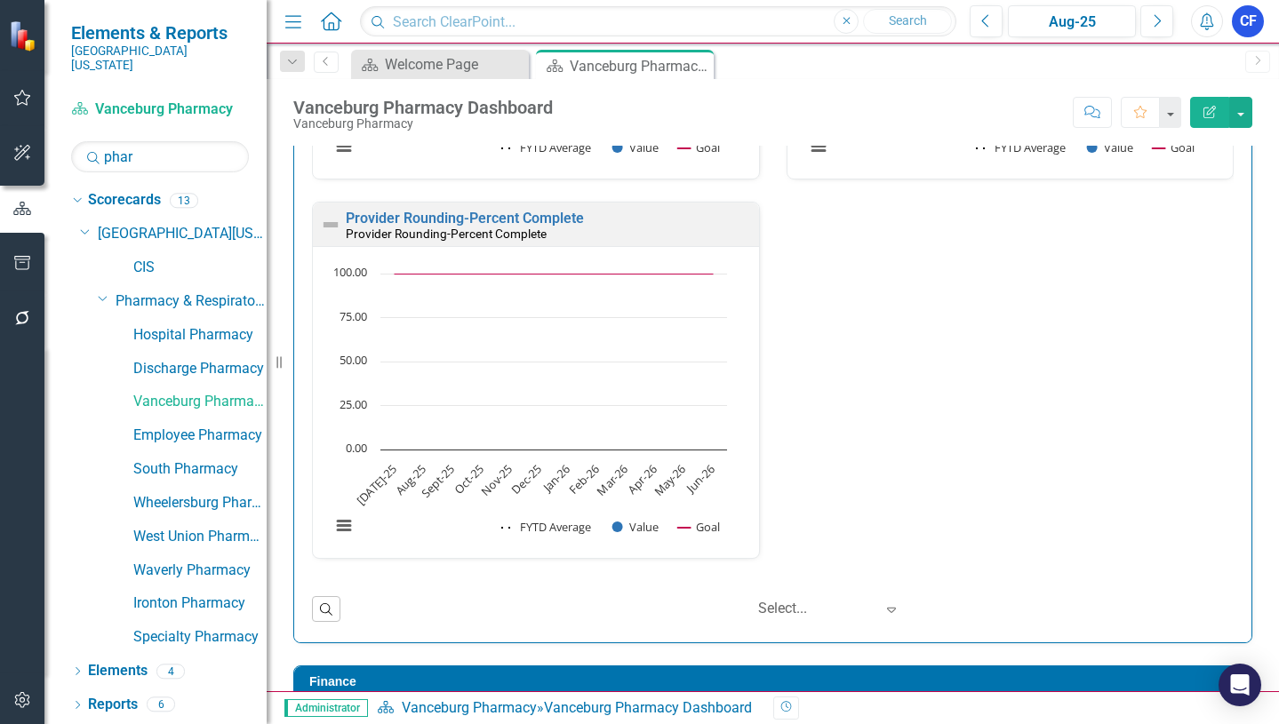
scroll to position [1889, 0]
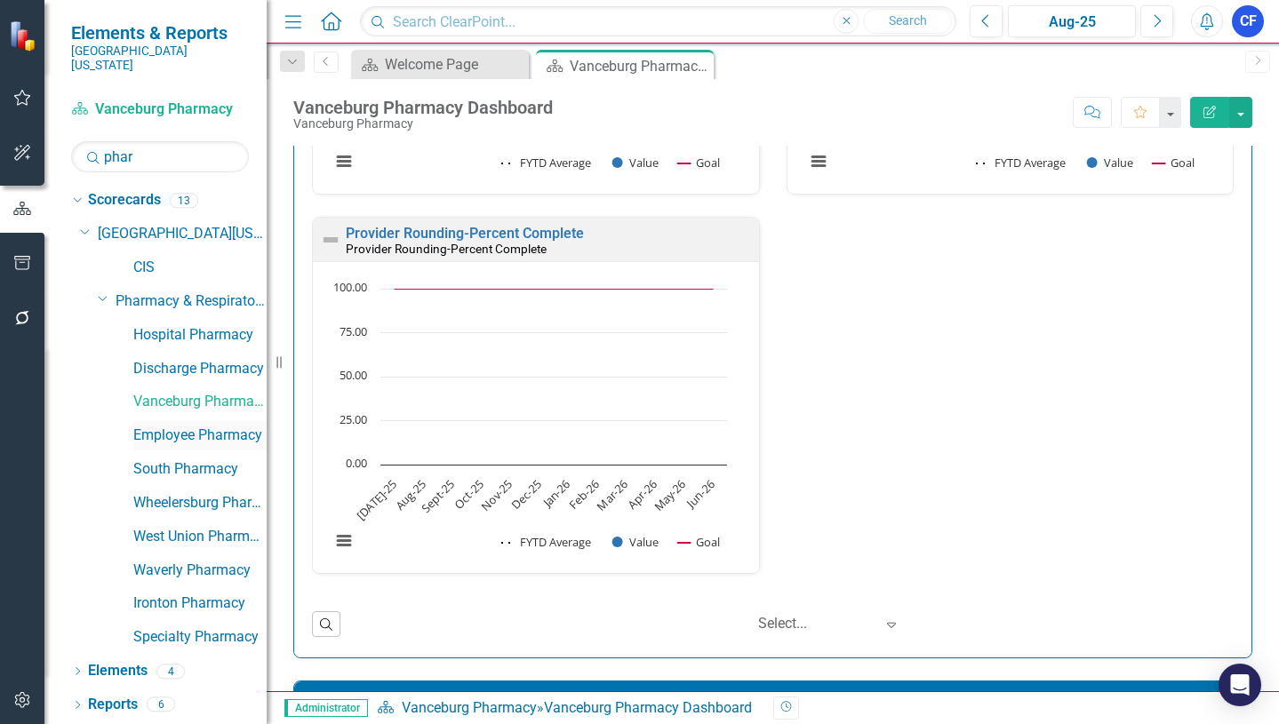
click at [176, 426] on link "Employee Pharmacy" at bounding box center [199, 436] width 133 height 20
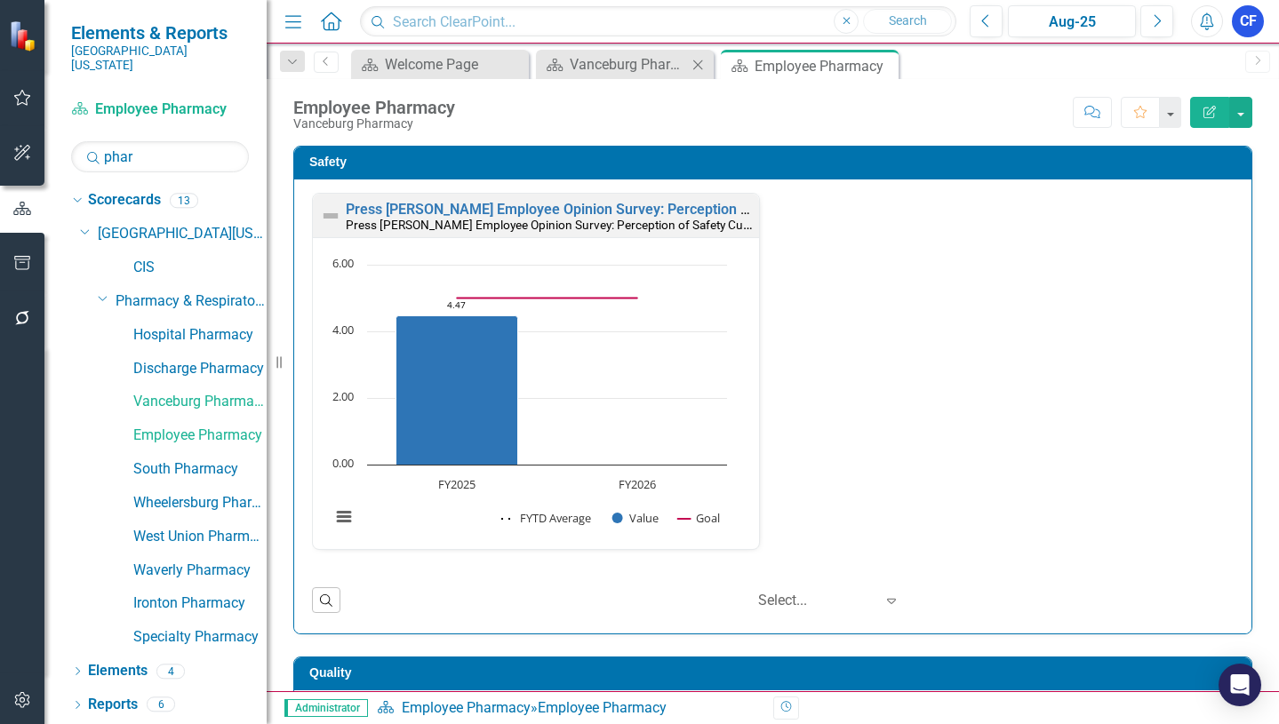
click at [698, 60] on icon "Close" at bounding box center [698, 65] width 18 height 14
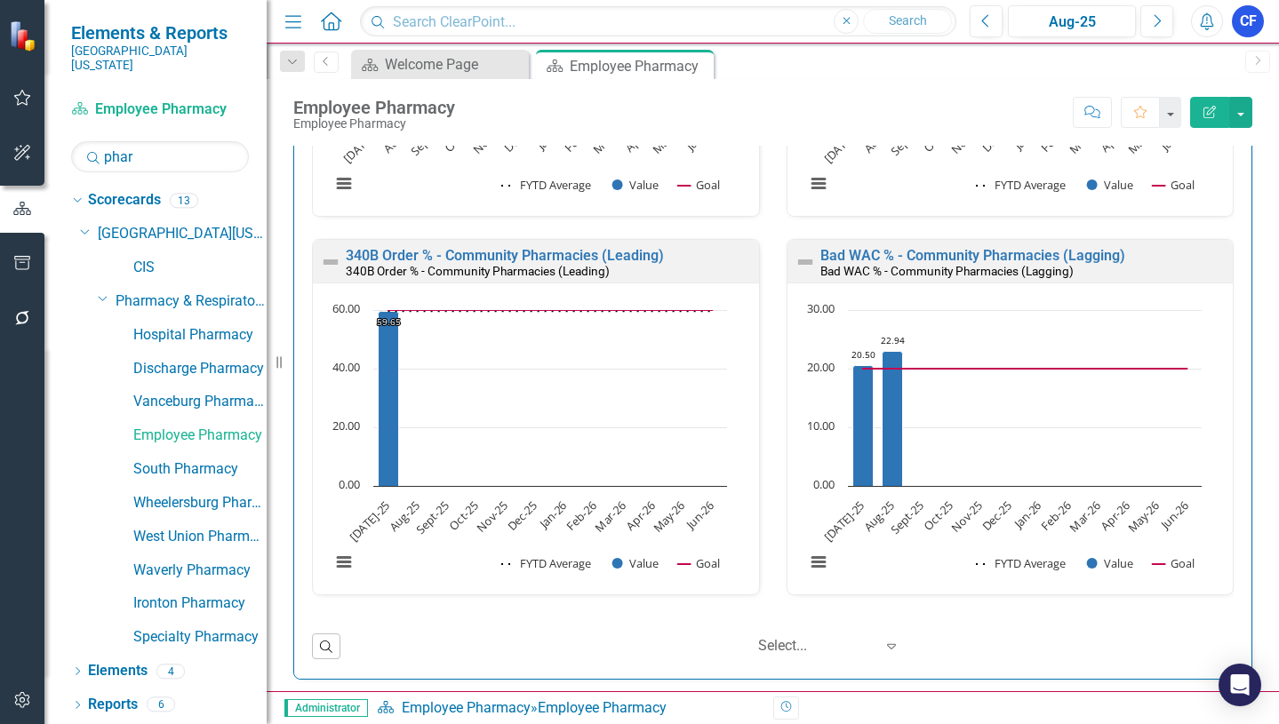
scroll to position [3521, 0]
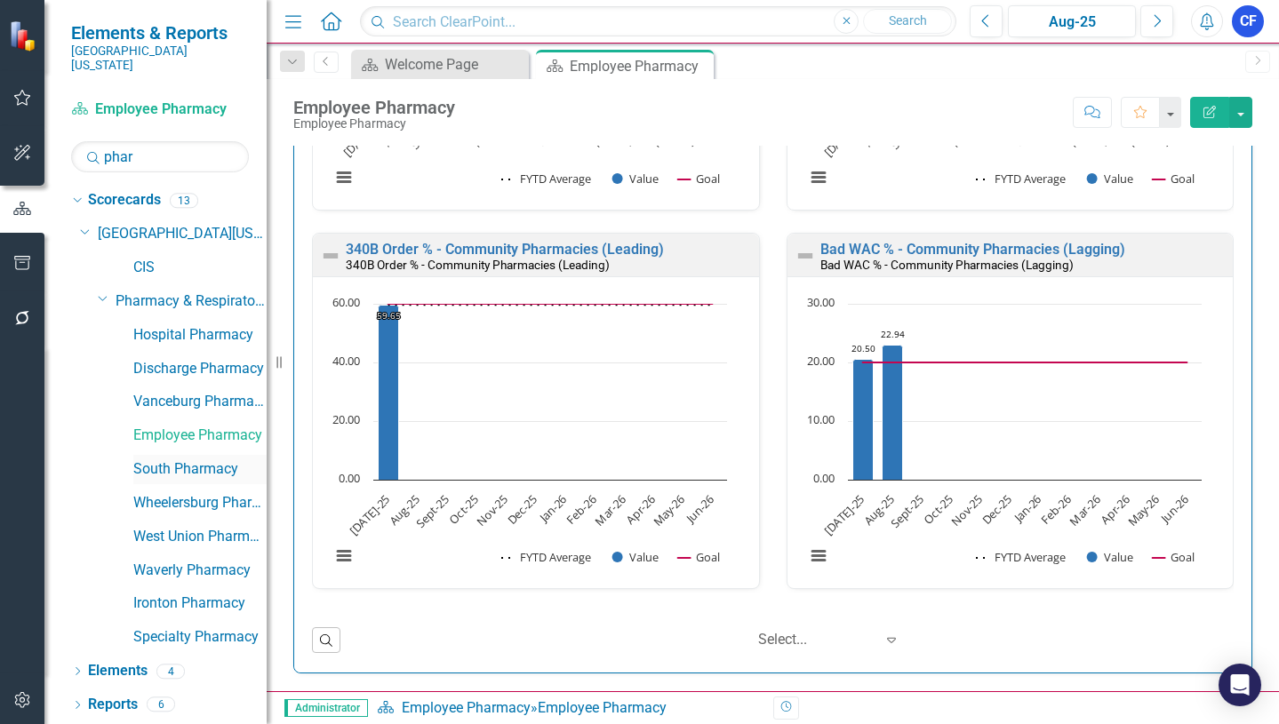
click at [164, 459] on link "South Pharmacy" at bounding box center [199, 469] width 133 height 20
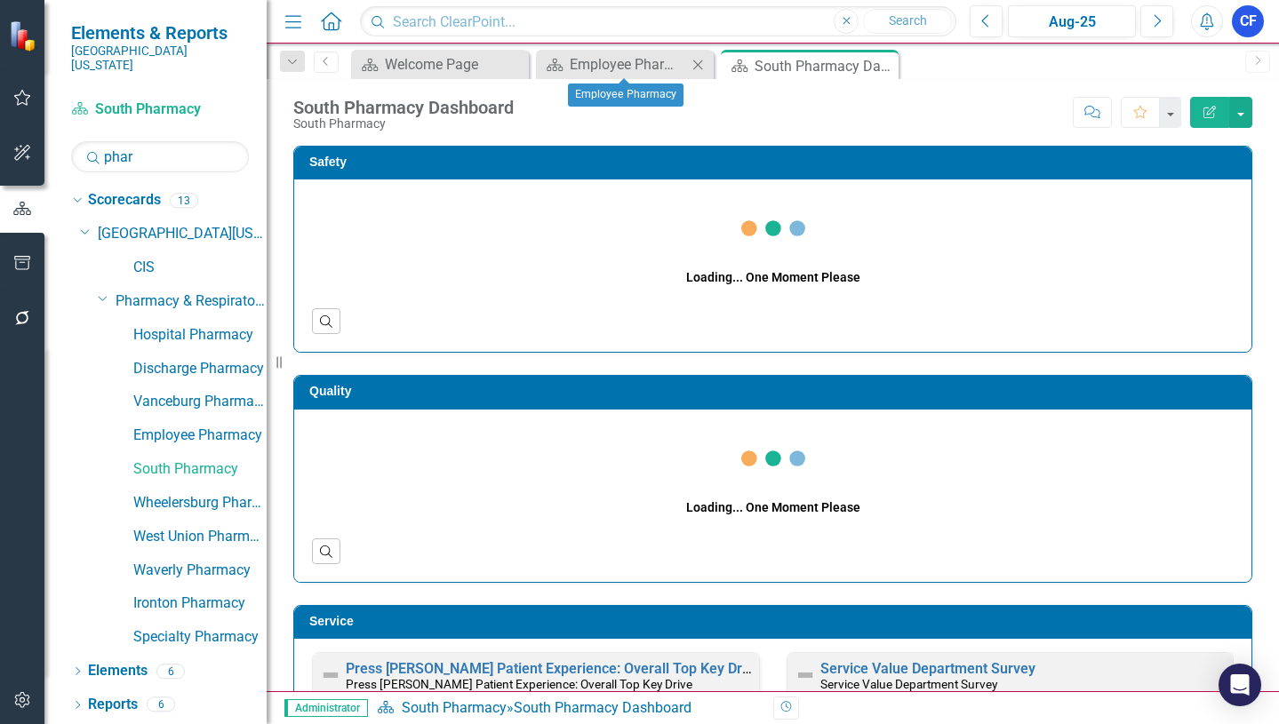
click at [691, 69] on icon "Close" at bounding box center [698, 65] width 18 height 14
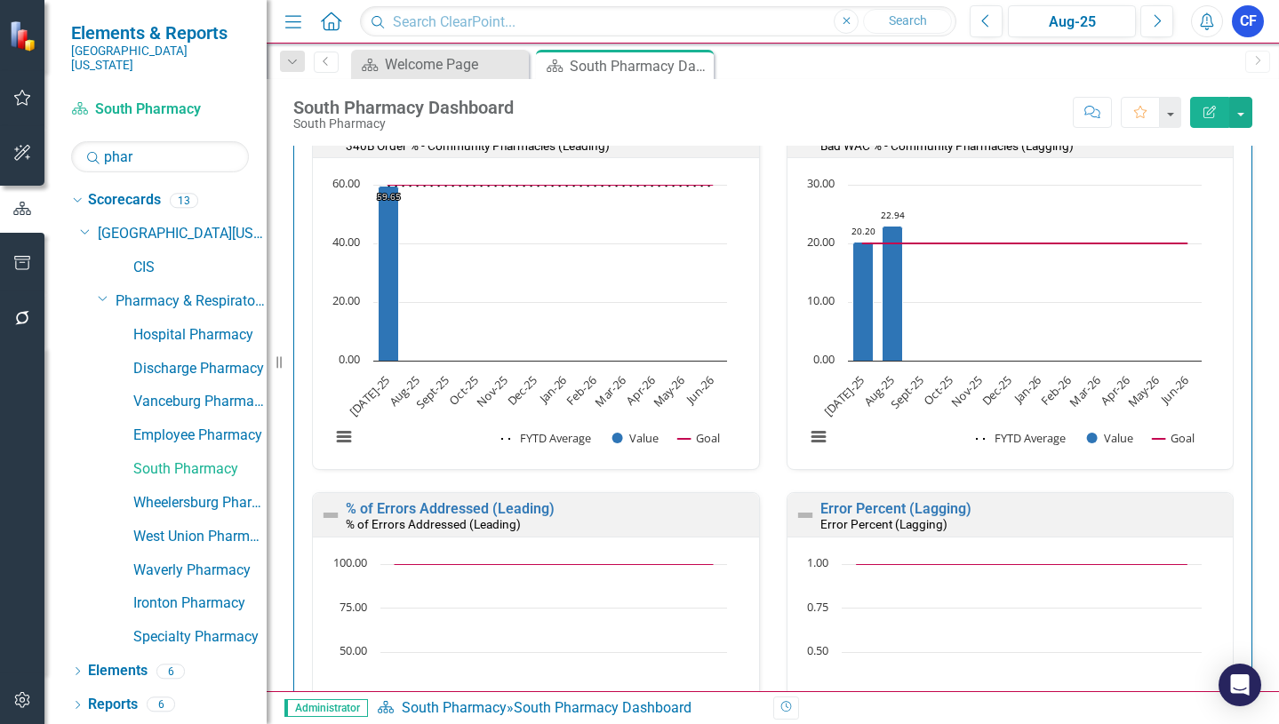
scroll to position [3720, 0]
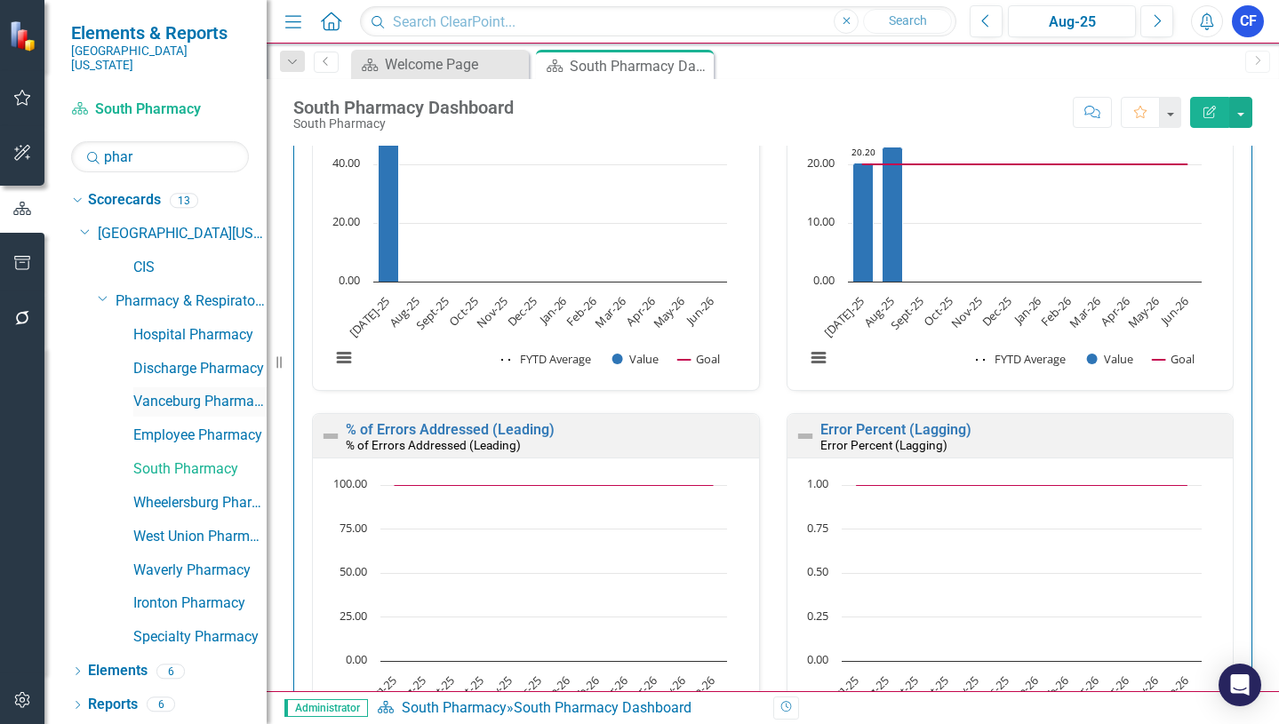
click at [210, 392] on link "Vanceburg Pharmacy" at bounding box center [199, 402] width 133 height 20
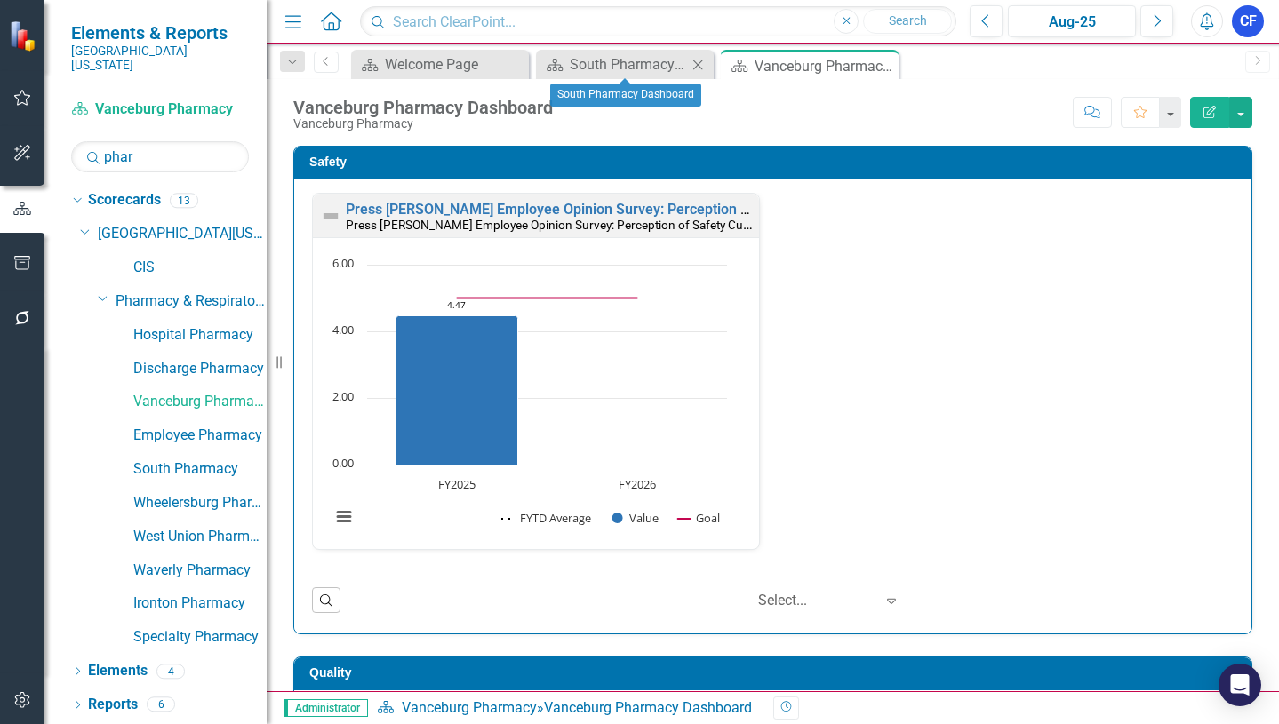
click at [696, 62] on icon at bounding box center [698, 65] width 10 height 10
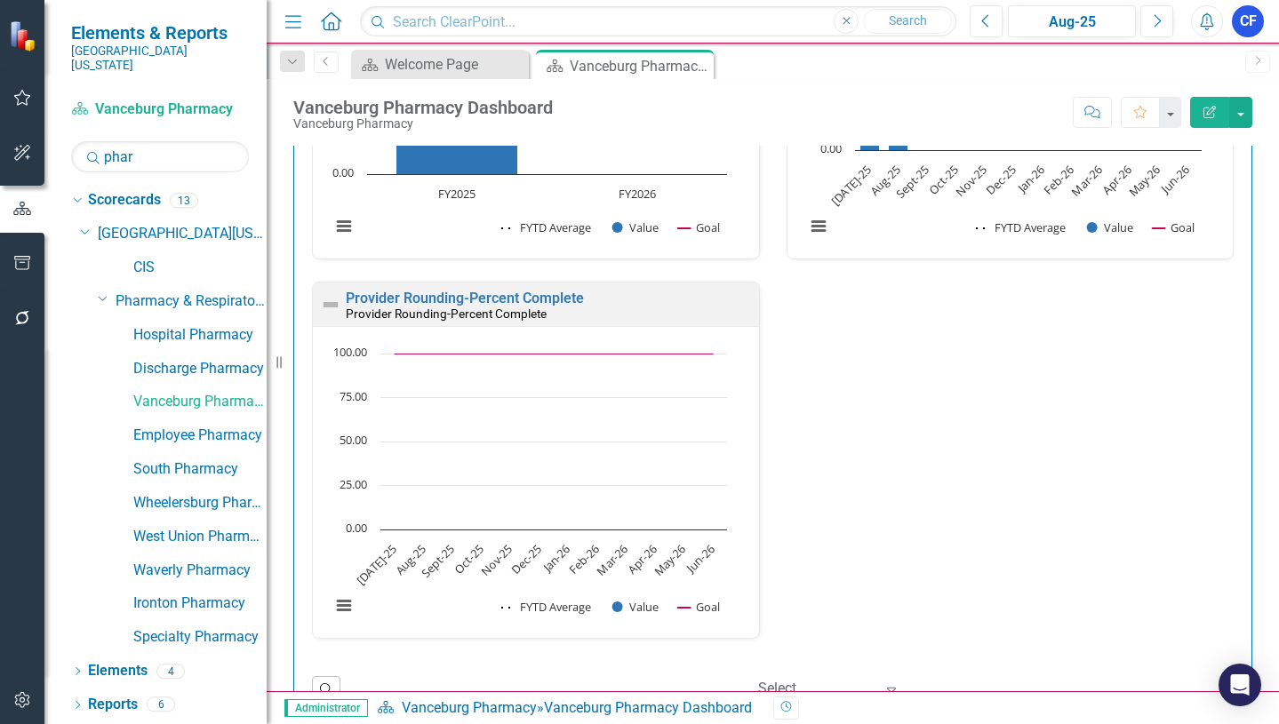
scroll to position [1955, 0]
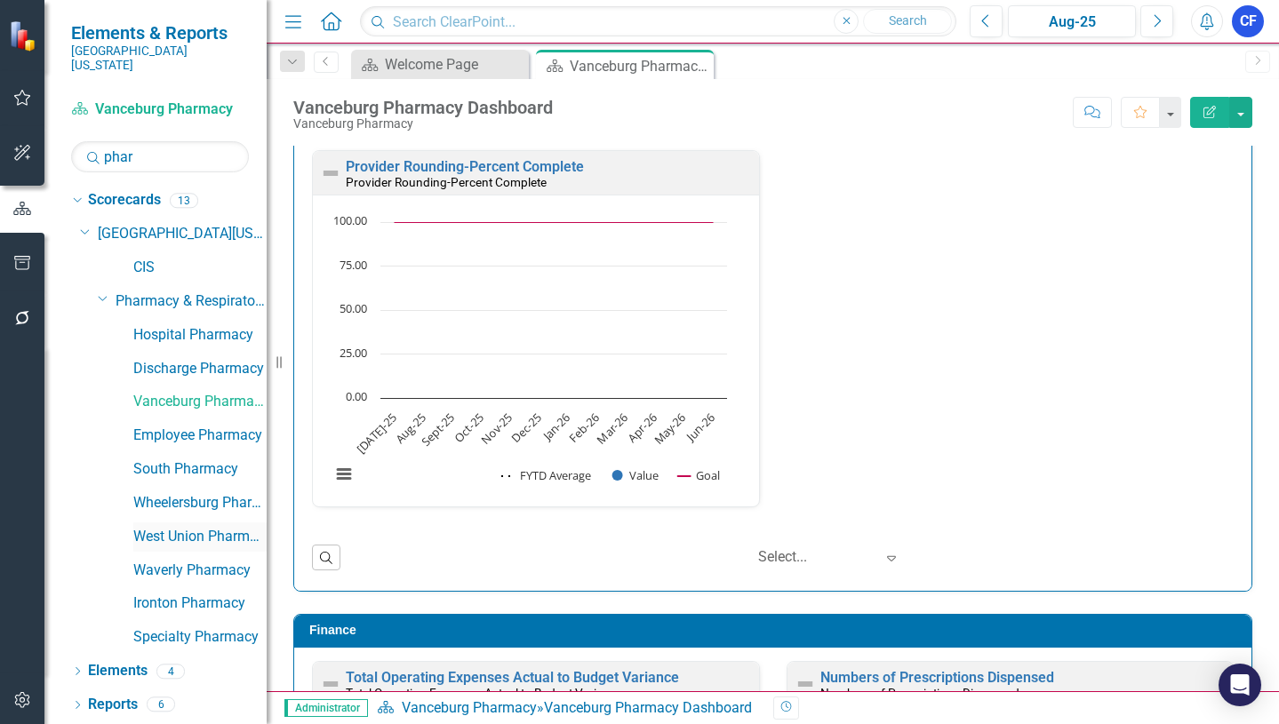
click at [211, 527] on link "West Union Pharmacy" at bounding box center [199, 537] width 133 height 20
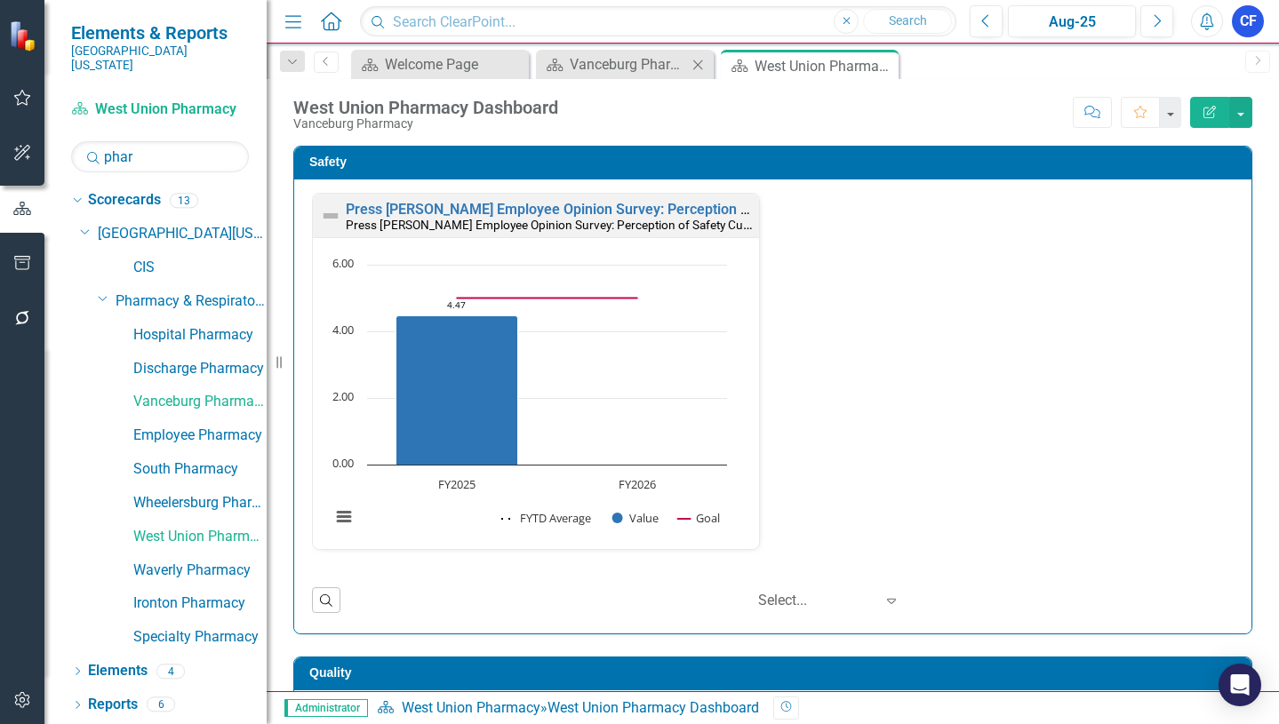
click at [699, 67] on icon "Close" at bounding box center [698, 65] width 18 height 14
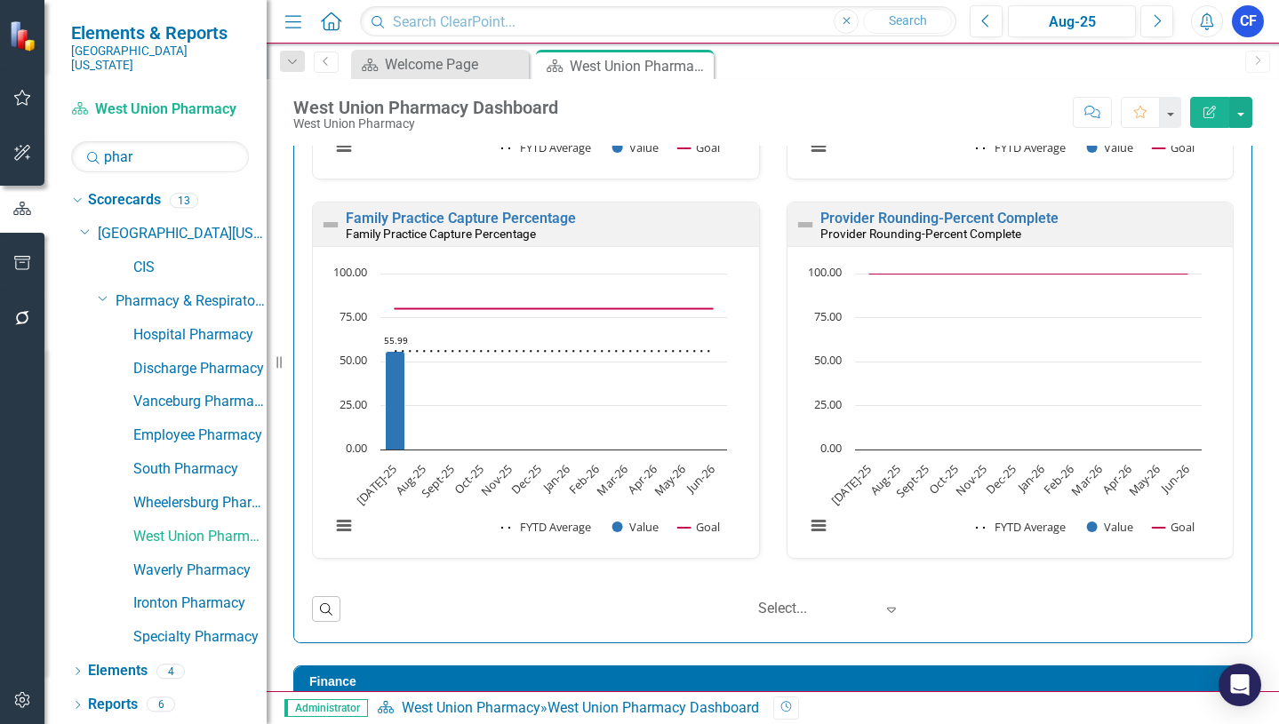
scroll to position [1910, 0]
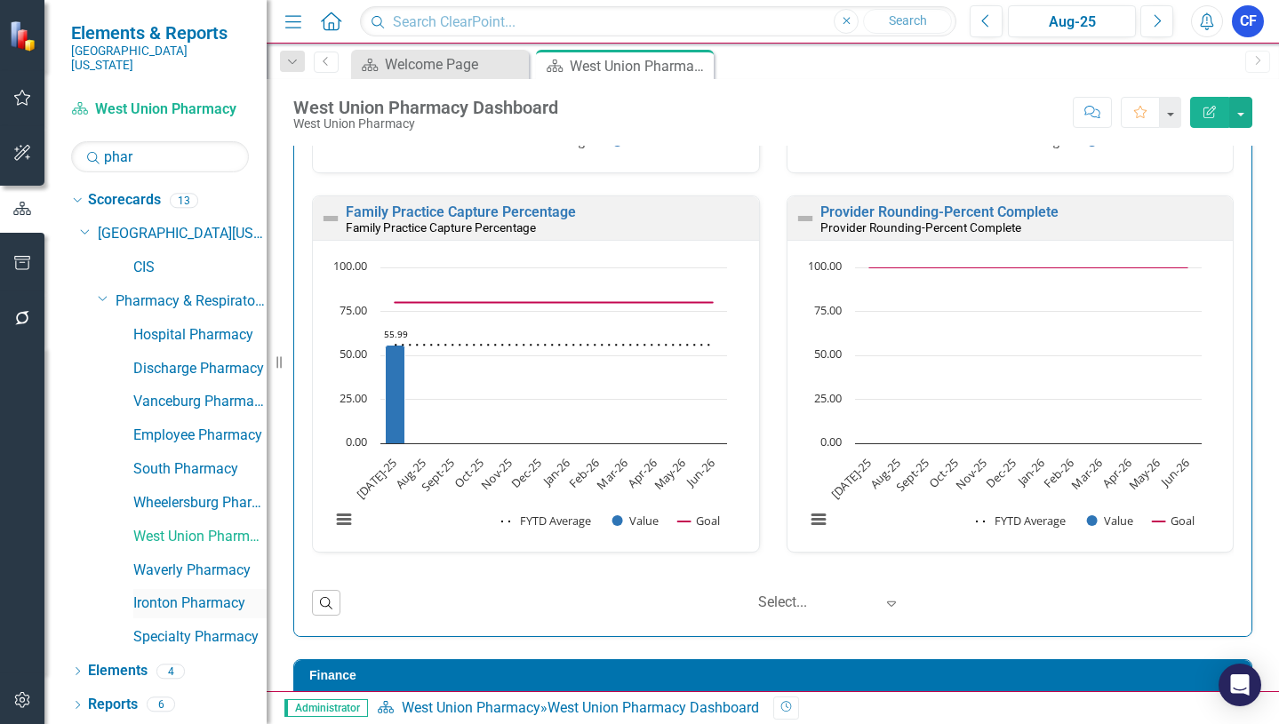
click at [178, 594] on link "Ironton Pharmacy" at bounding box center [199, 604] width 133 height 20
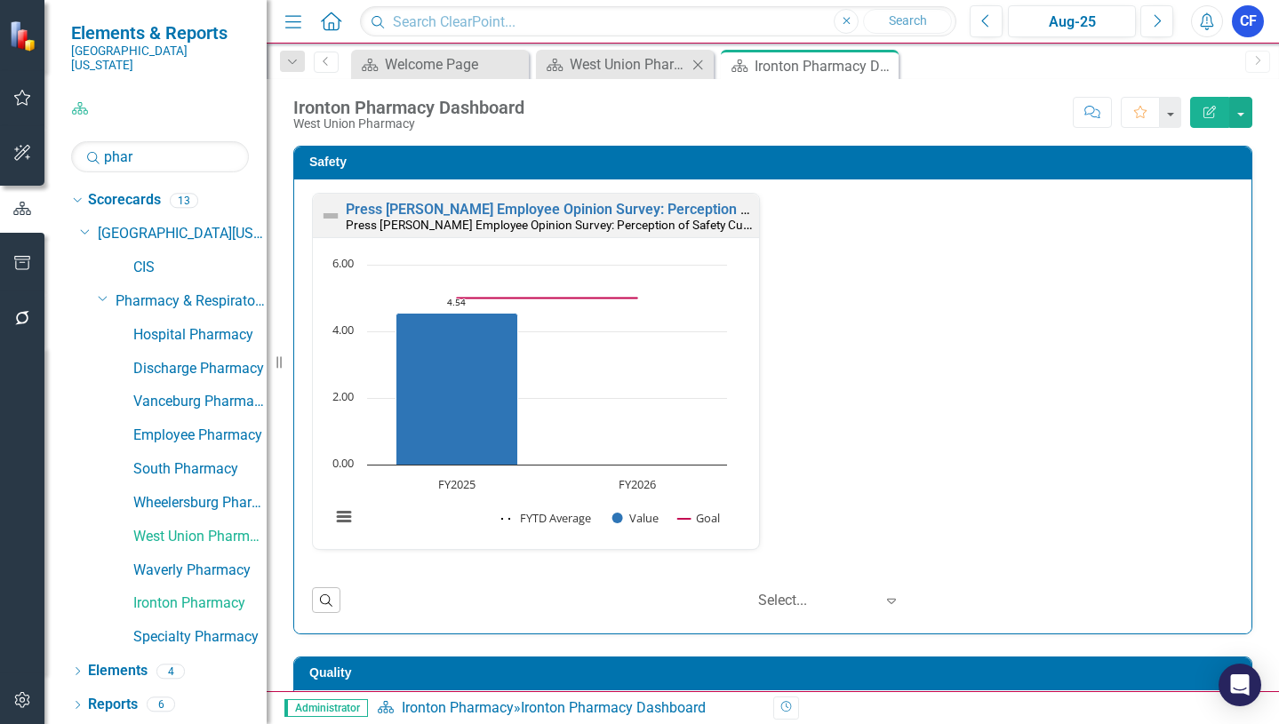
click at [701, 68] on icon at bounding box center [698, 65] width 10 height 10
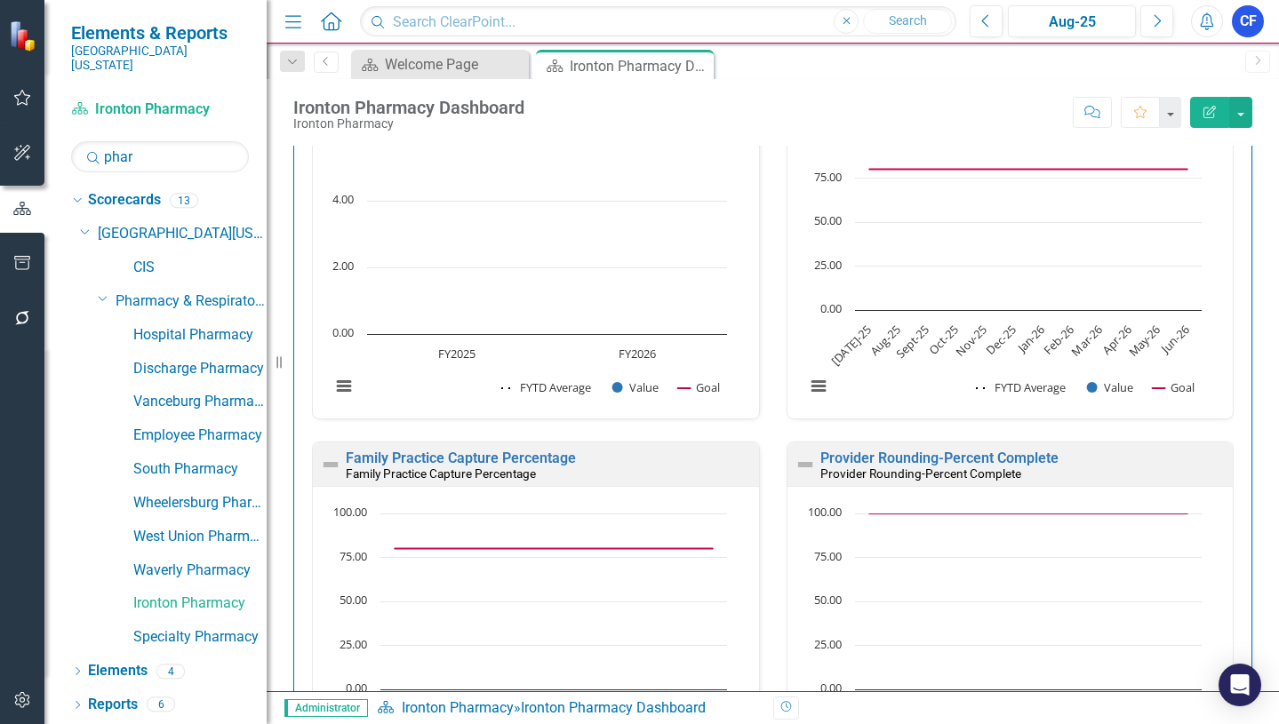
scroll to position [1650, 0]
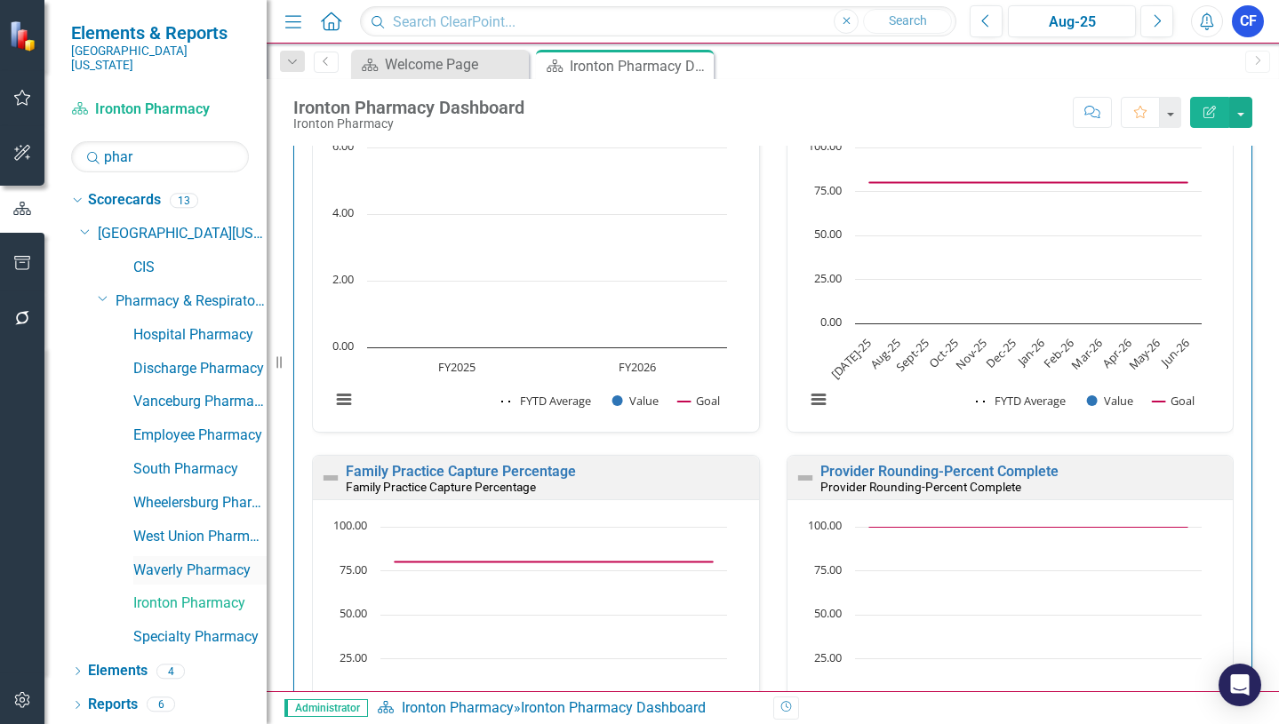
click at [214, 561] on link "Waverly Pharmacy" at bounding box center [199, 571] width 133 height 20
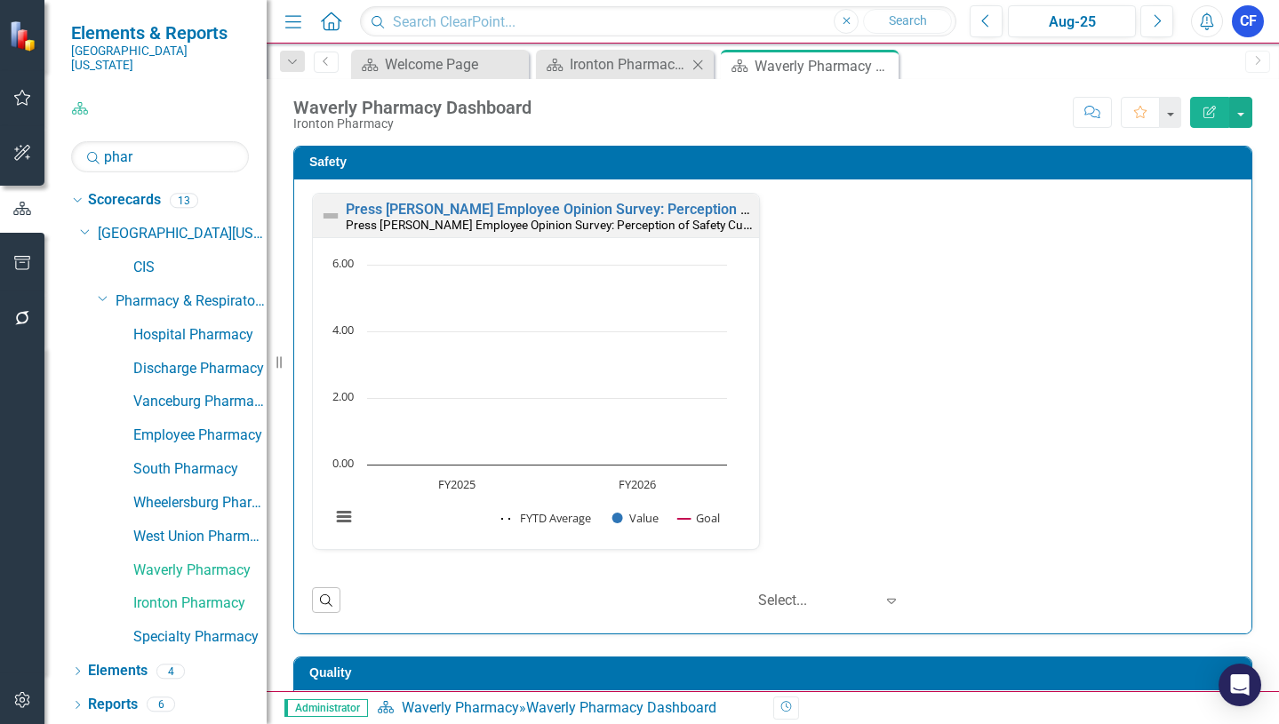
click at [701, 66] on icon "Close" at bounding box center [698, 65] width 18 height 14
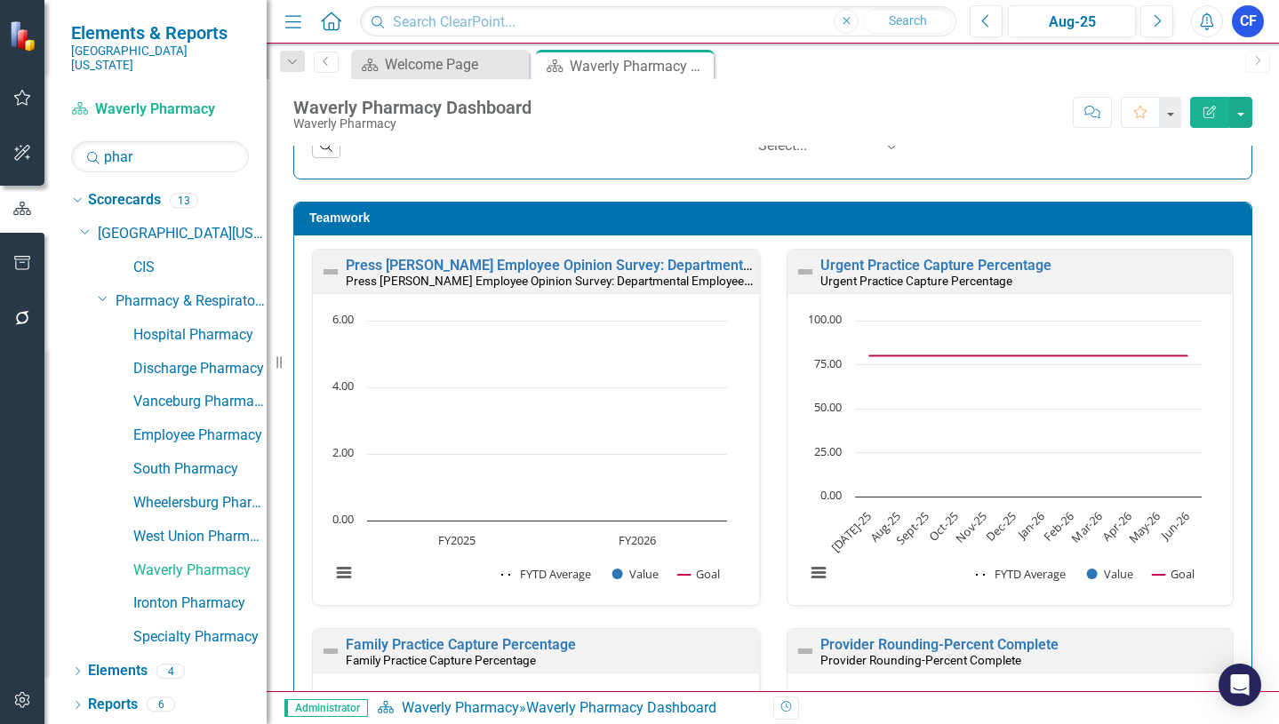
scroll to position [1483, 0]
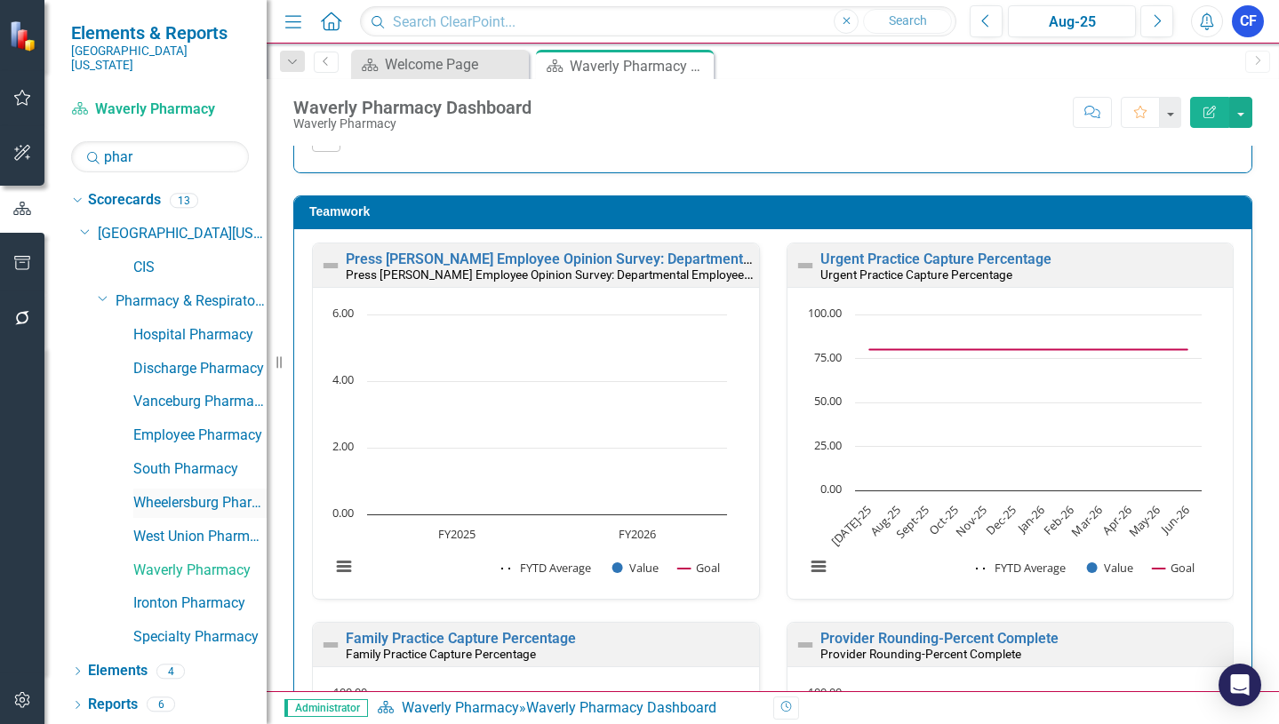
click at [189, 493] on link "Wheelersburg Pharmacy" at bounding box center [199, 503] width 133 height 20
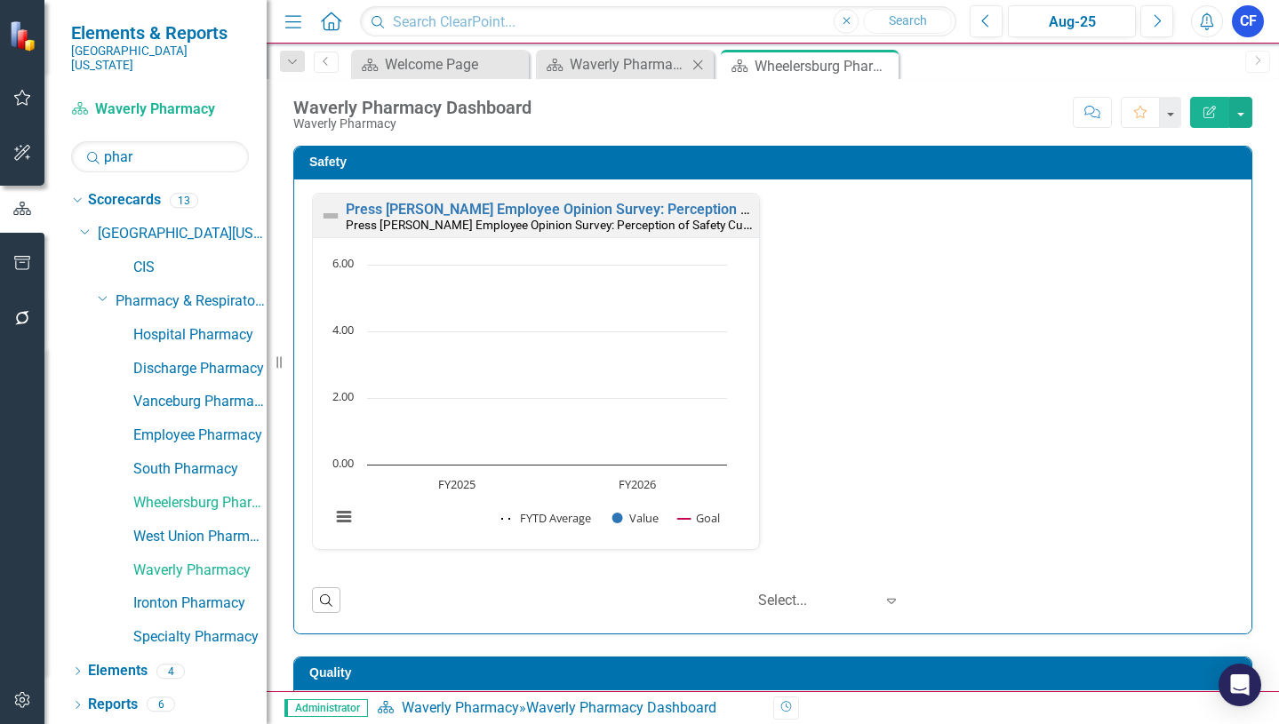
click at [697, 64] on icon "Close" at bounding box center [698, 65] width 18 height 14
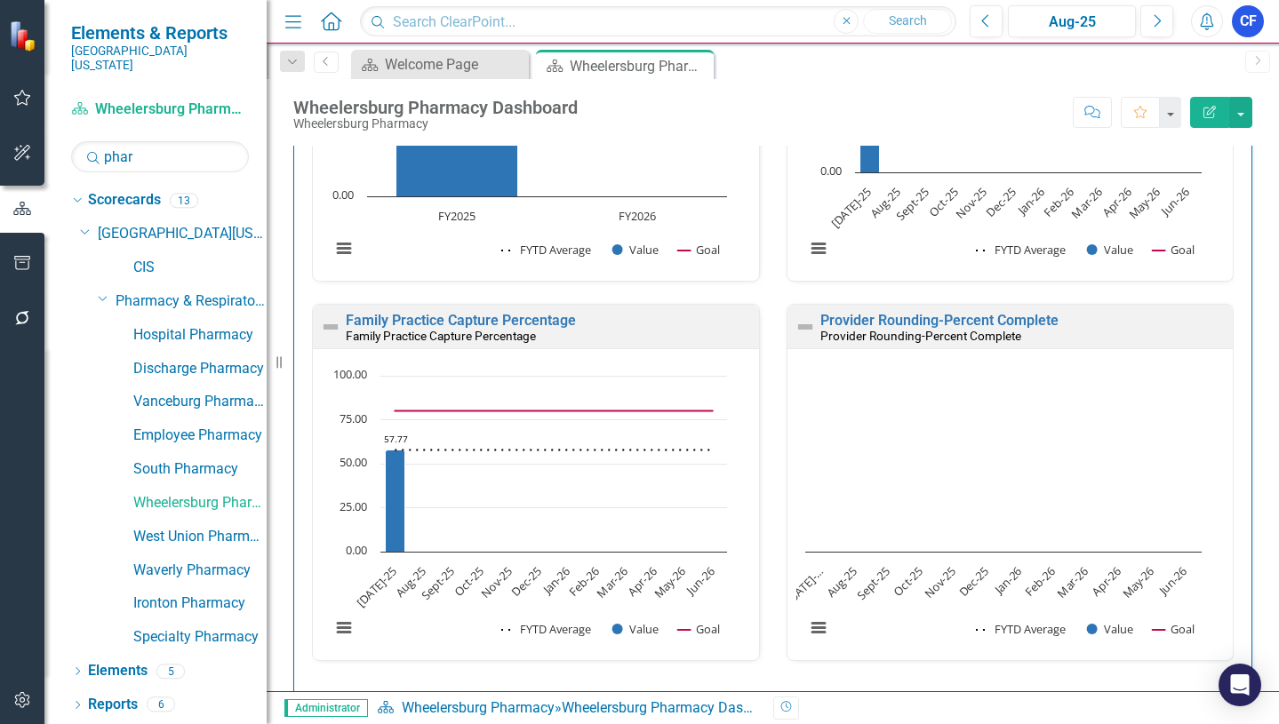
scroll to position [1954, 0]
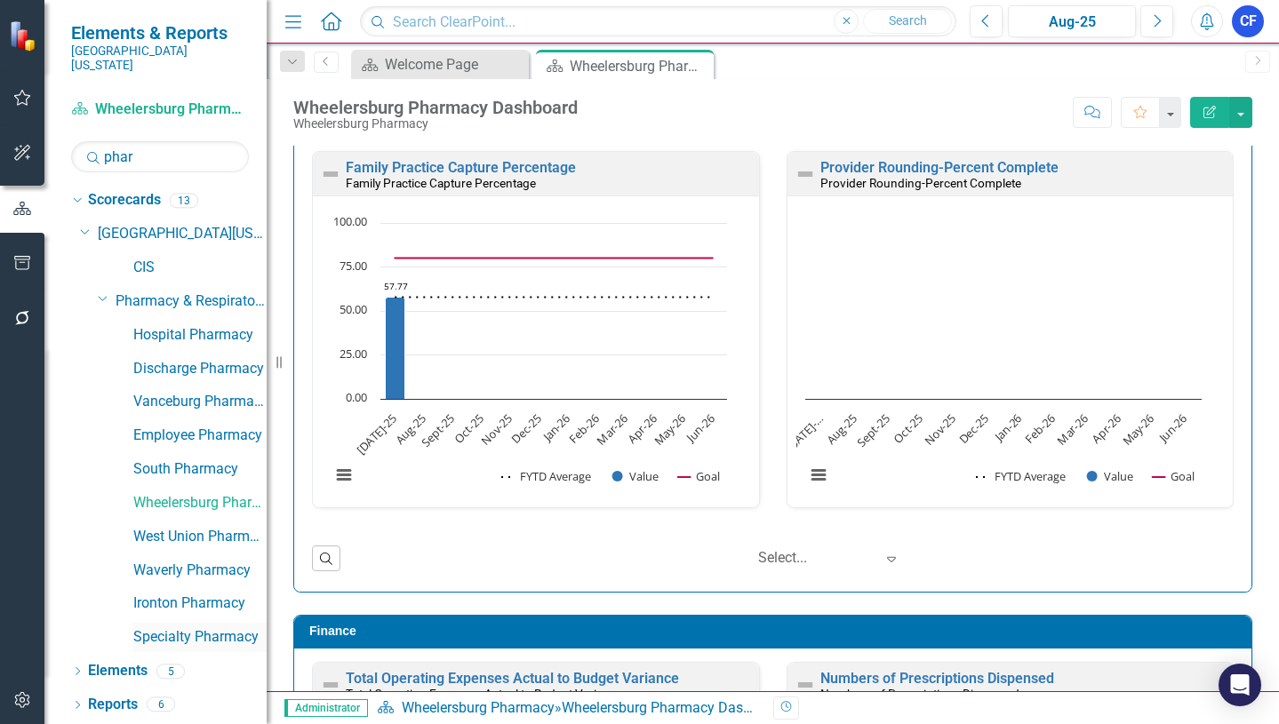
click at [185, 627] on link "Specialty Pharmacy" at bounding box center [199, 637] width 133 height 20
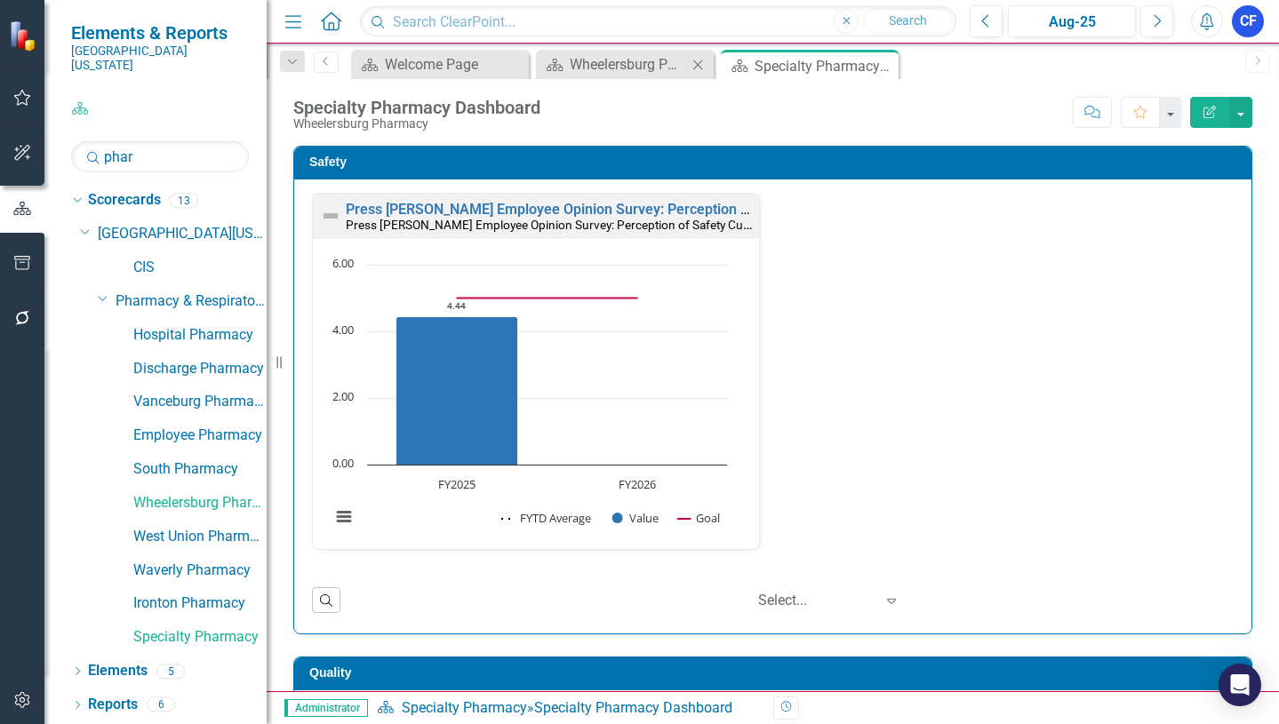
click at [699, 66] on icon "Close" at bounding box center [698, 65] width 18 height 14
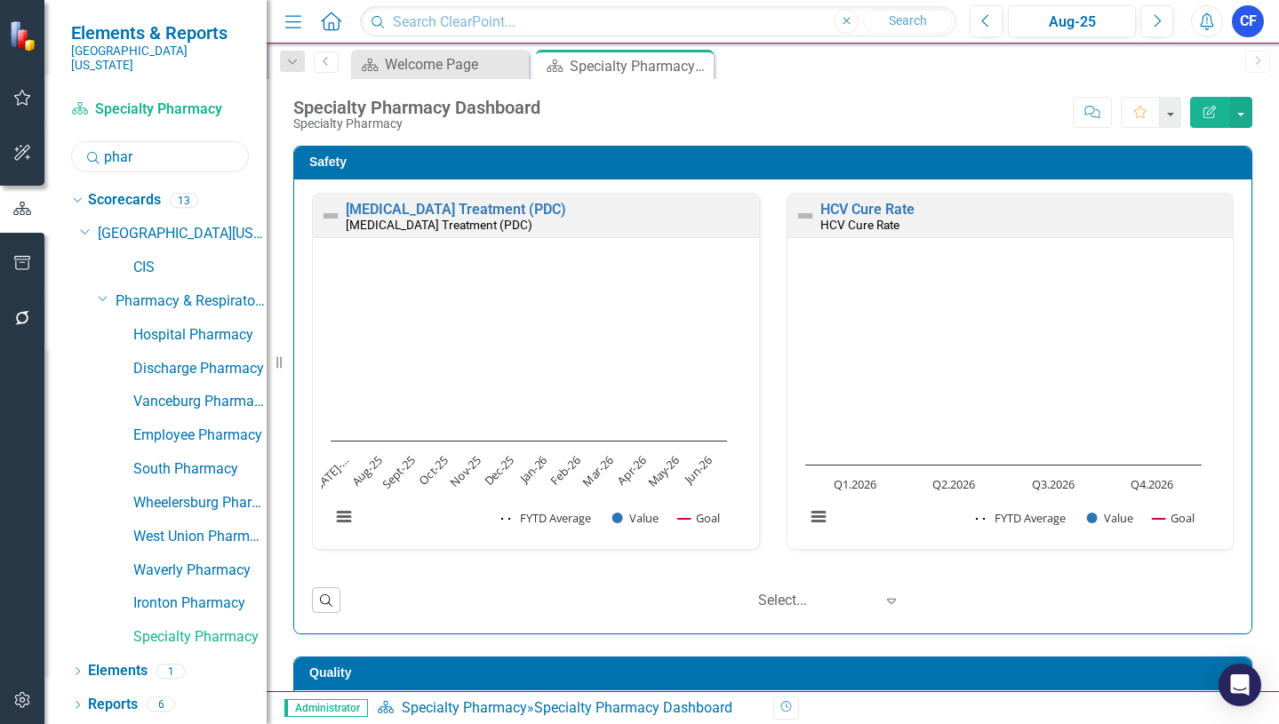
drag, startPoint x: 137, startPoint y: 148, endPoint x: 102, endPoint y: 155, distance: 35.2
click at [102, 155] on input "phar" at bounding box center [160, 156] width 178 height 31
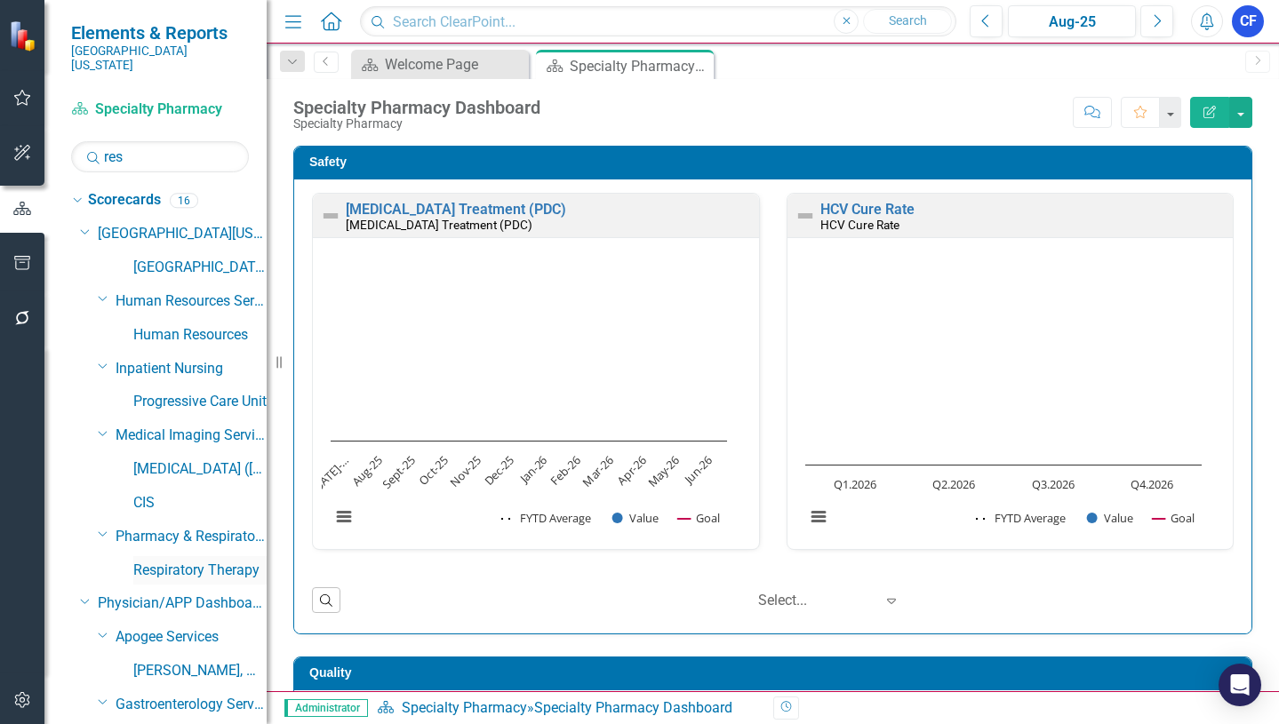
click at [200, 561] on link "Respiratory Therapy" at bounding box center [199, 571] width 133 height 20
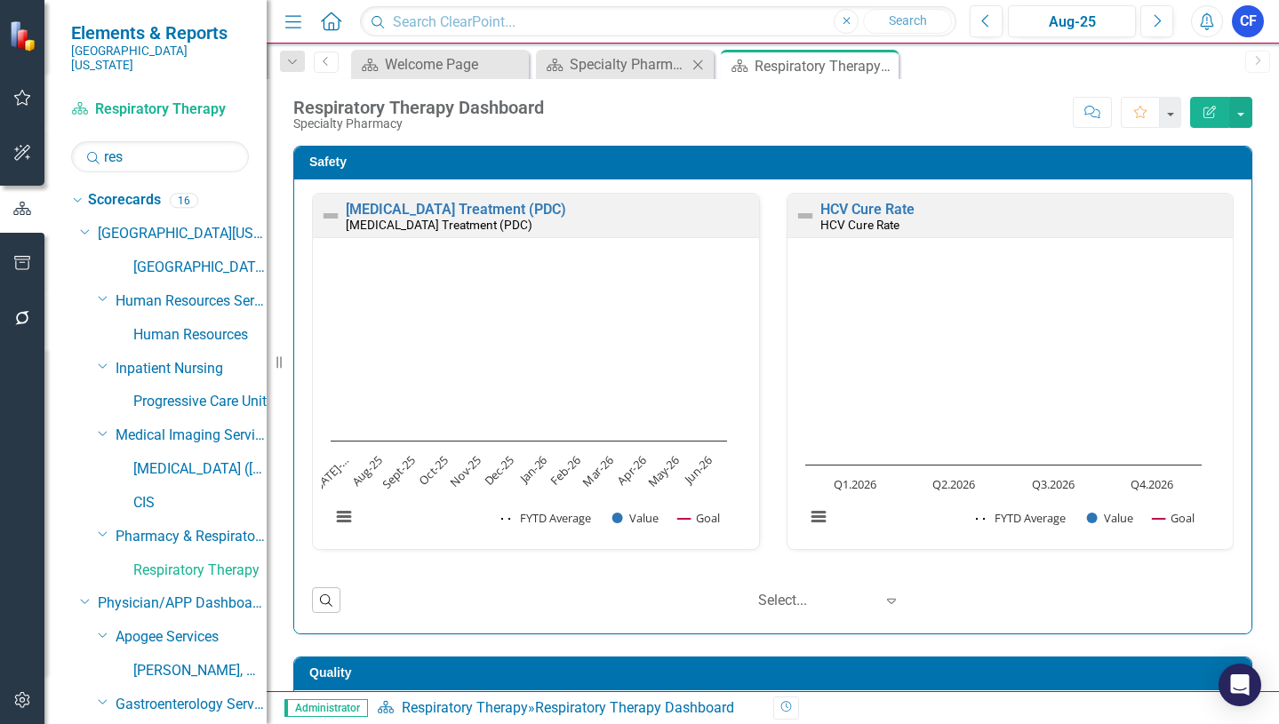
click at [704, 62] on icon "Close" at bounding box center [698, 65] width 18 height 14
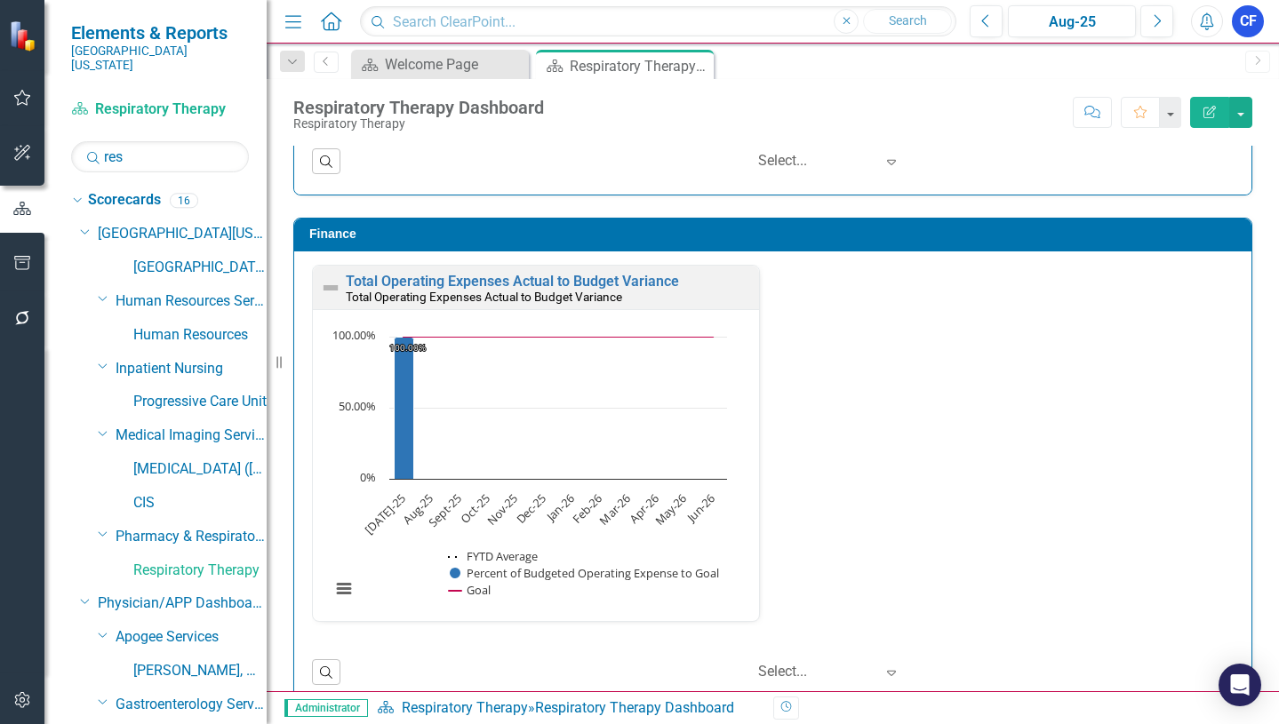
scroll to position [3111, 0]
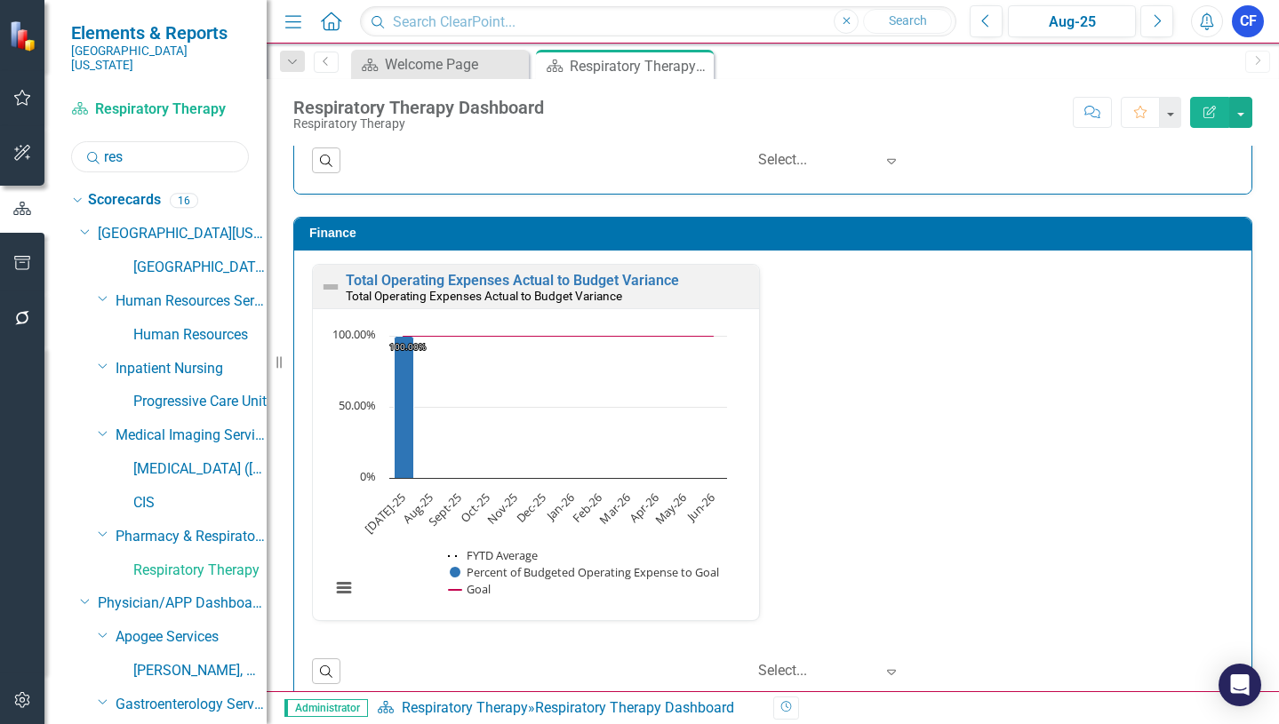
drag, startPoint x: 132, startPoint y: 149, endPoint x: 97, endPoint y: 149, distance: 35.6
click at [97, 149] on div "Search res" at bounding box center [160, 156] width 178 height 31
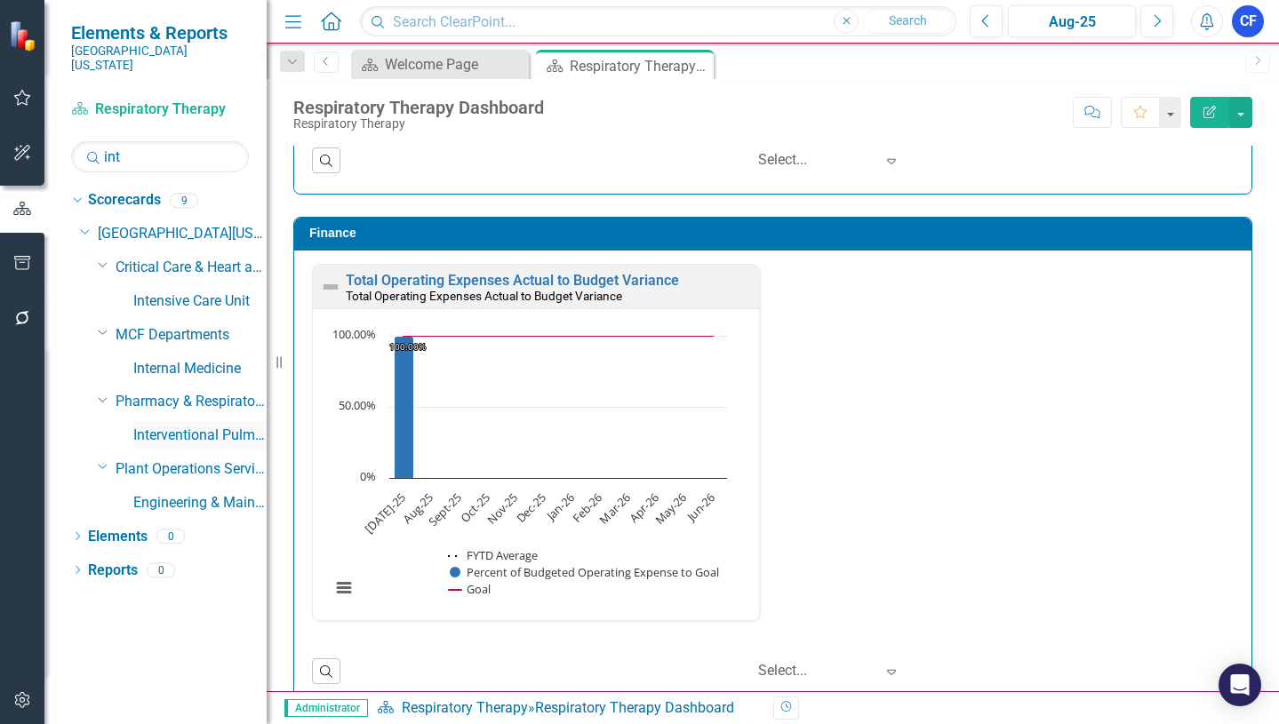
click at [220, 426] on link "Interventional Pulmonary Diagnostics" at bounding box center [199, 436] width 133 height 20
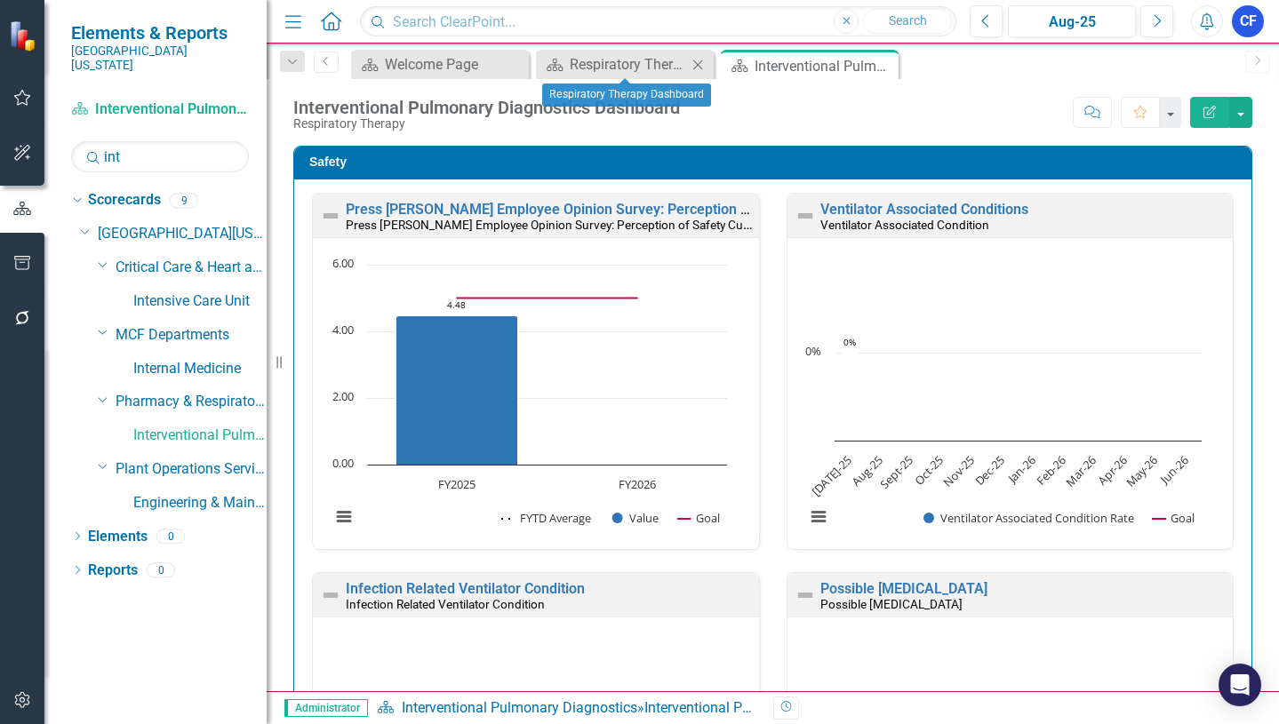
click at [695, 68] on icon "Close" at bounding box center [698, 65] width 18 height 14
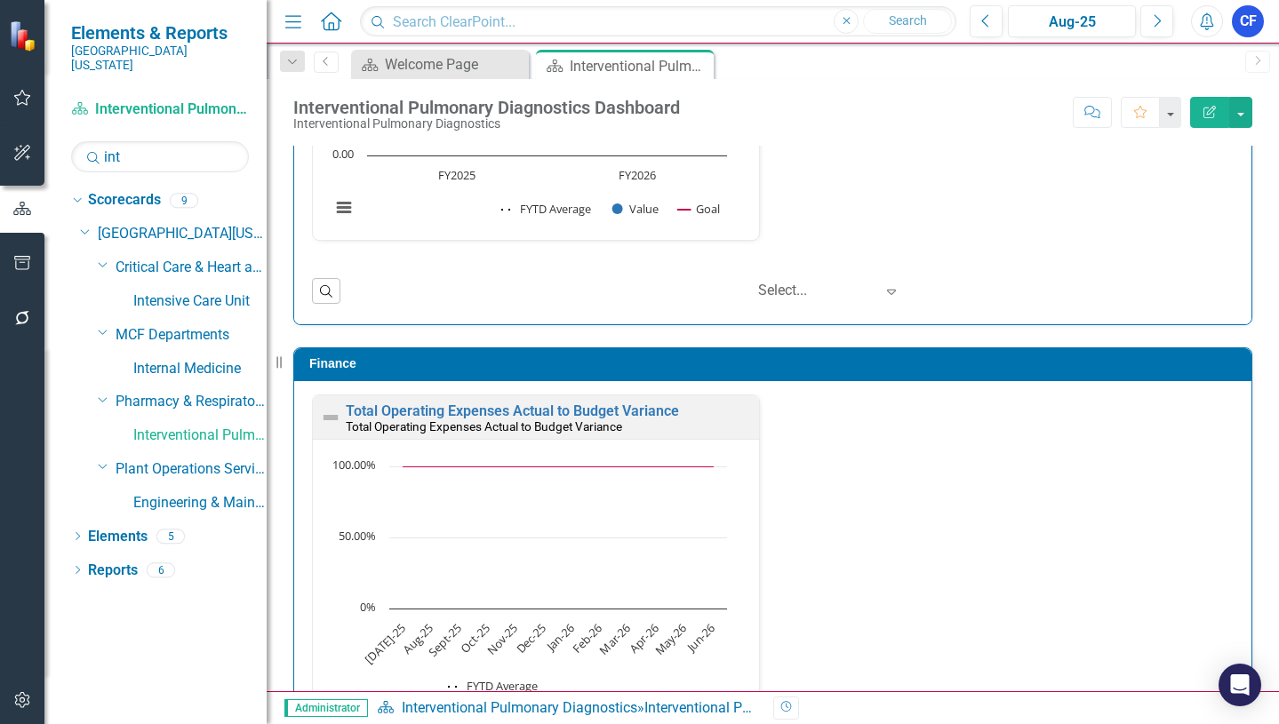
scroll to position [2385, 0]
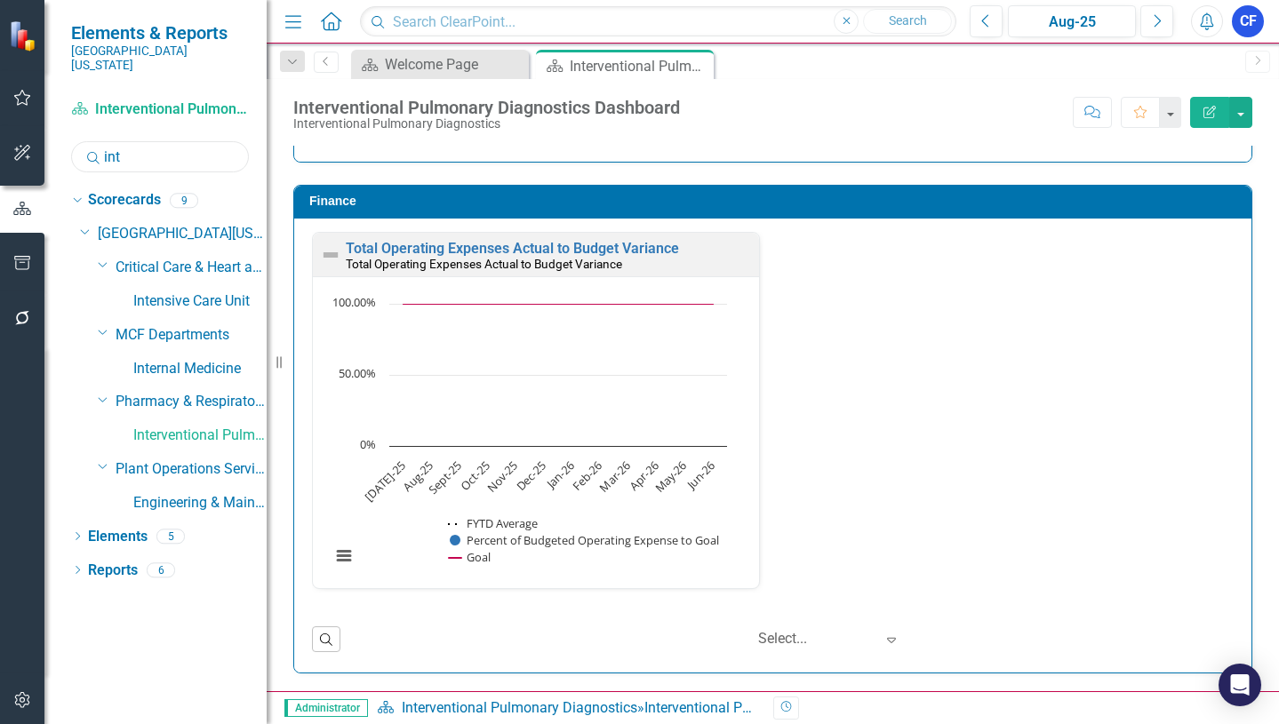
drag, startPoint x: 124, startPoint y: 142, endPoint x: 96, endPoint y: 141, distance: 27.6
click at [96, 141] on div "Search int" at bounding box center [160, 156] width 178 height 31
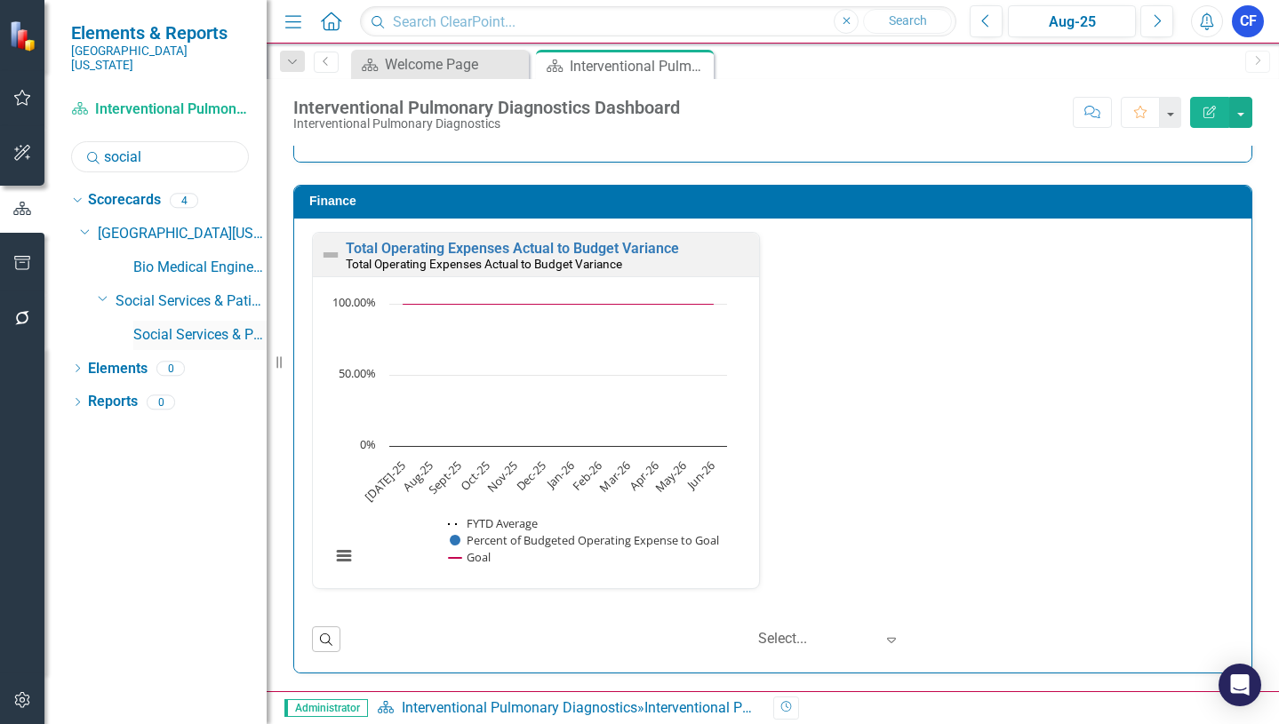
type input "social"
click at [198, 325] on link "Social Services & Patient Relations" at bounding box center [199, 335] width 133 height 20
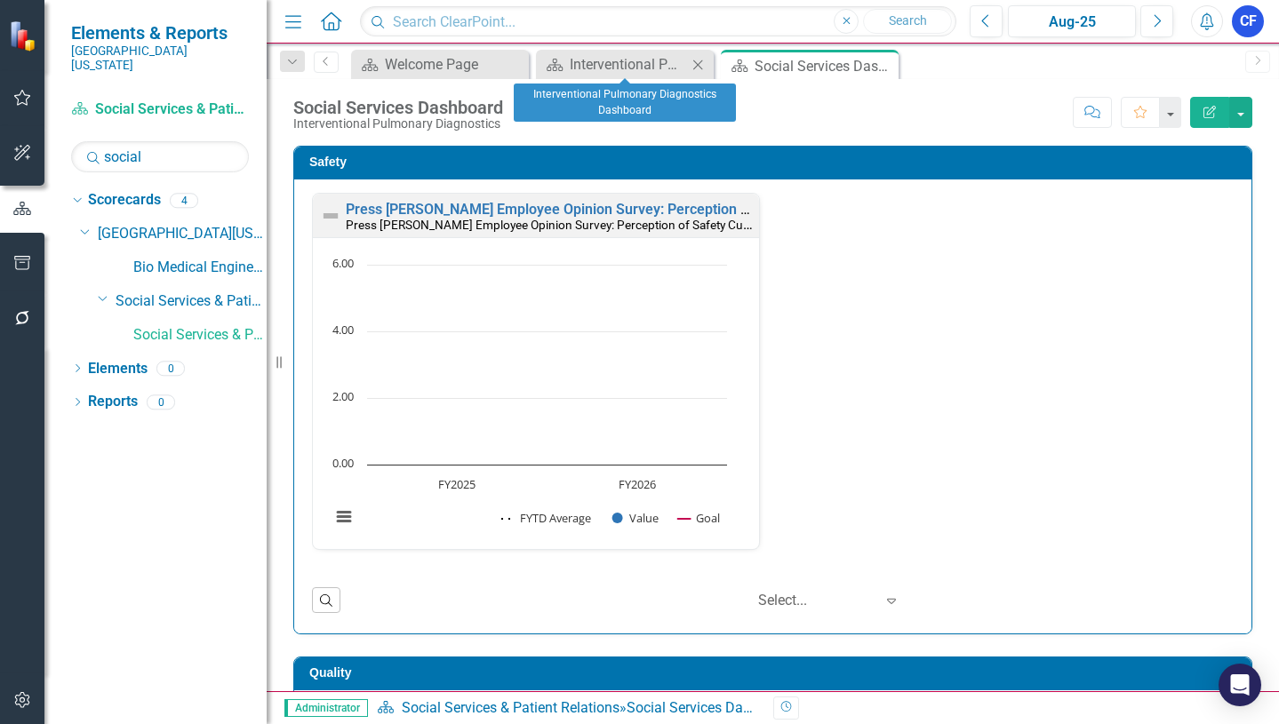
click at [703, 60] on icon "Close" at bounding box center [698, 65] width 18 height 14
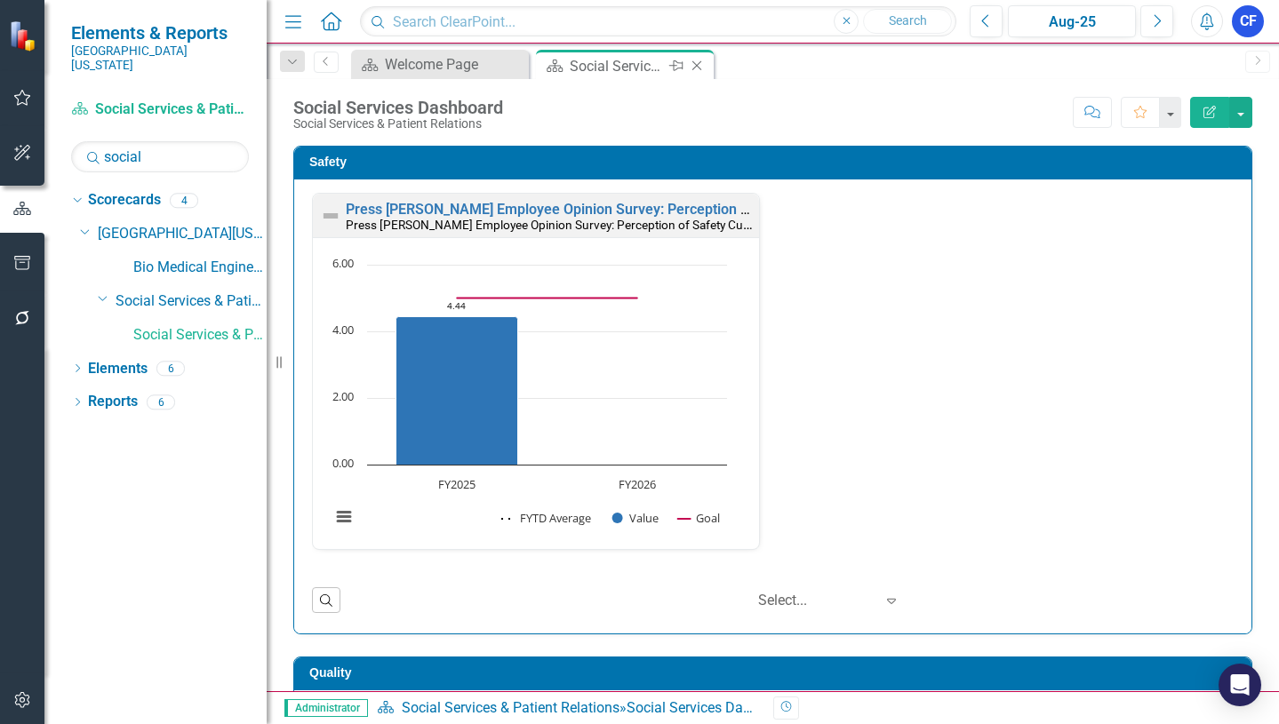
click at [699, 66] on icon "Close" at bounding box center [697, 66] width 18 height 14
